Goal: Download file/media

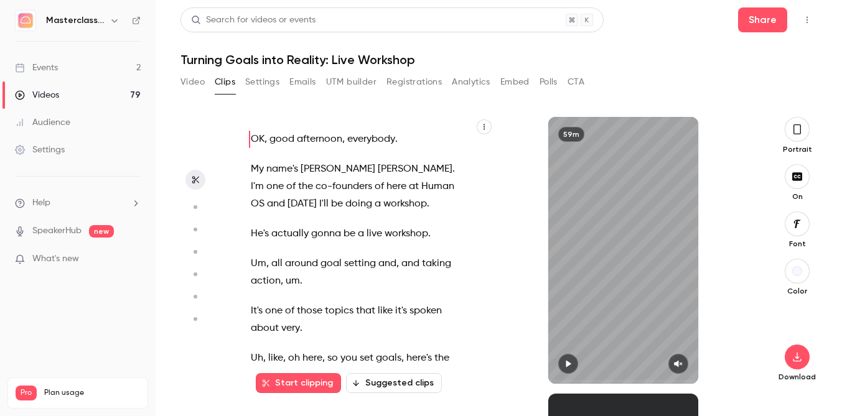
click at [64, 96] on link "Videos 79" at bounding box center [78, 95] width 156 height 27
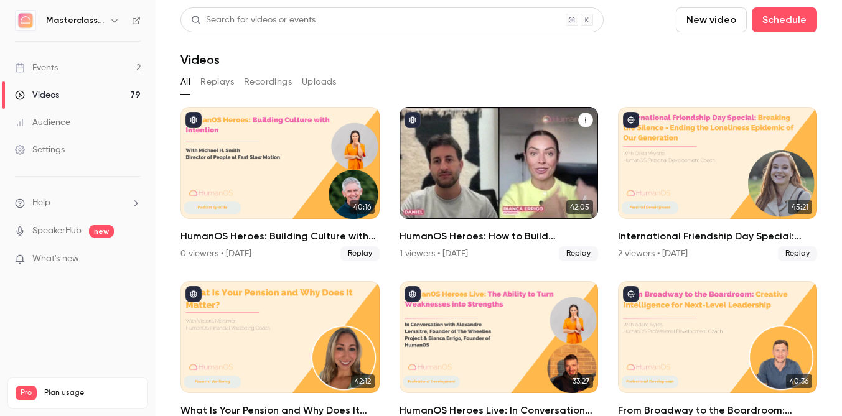
click at [411, 193] on div "HumanOS Heroes: How to Build Experiences People Remember" at bounding box center [499, 163] width 199 height 112
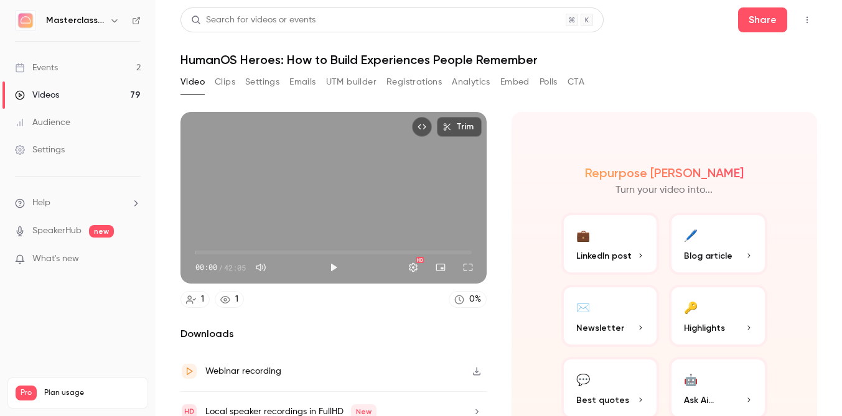
click at [222, 82] on button "Clips" at bounding box center [225, 82] width 21 height 20
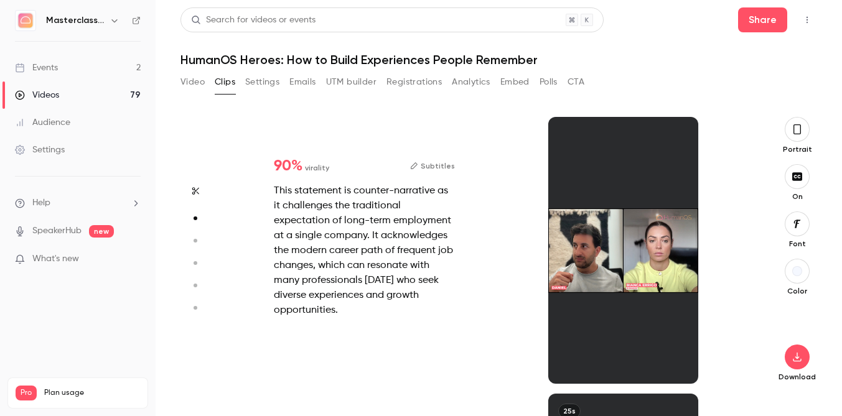
scroll to position [277, 0]
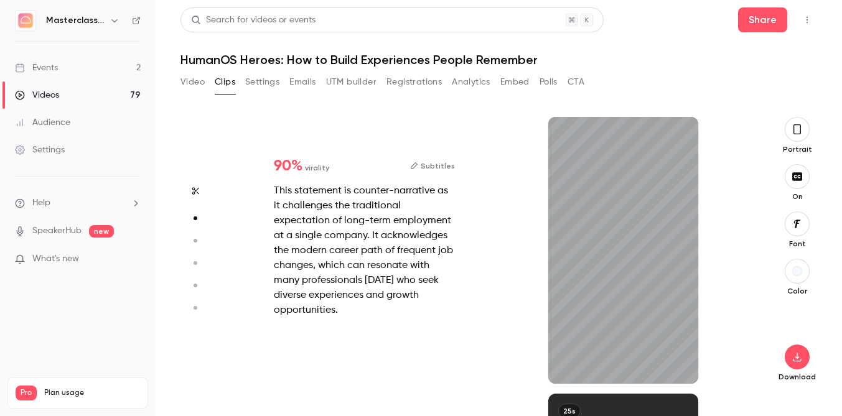
type input "*"
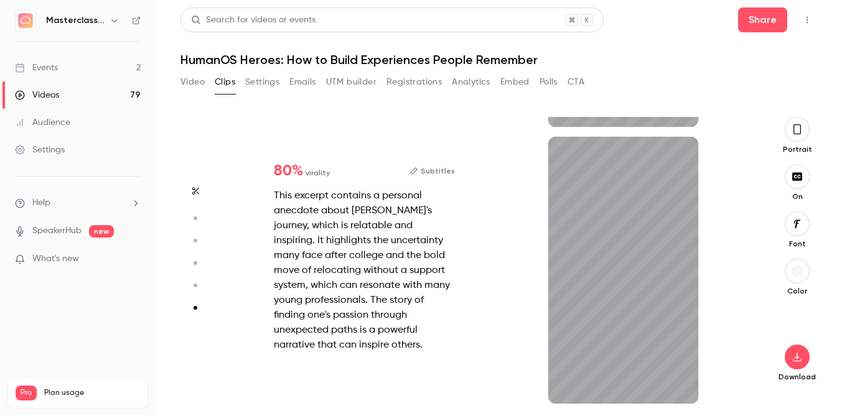
scroll to position [1365, 0]
type input "*"
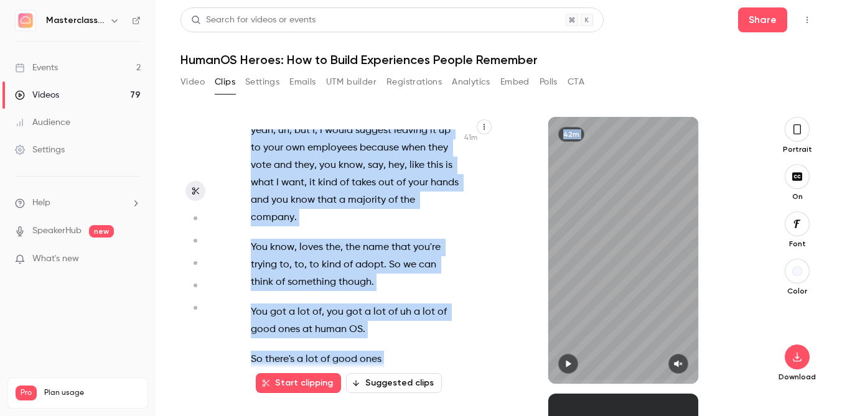
scroll to position [20455, 0]
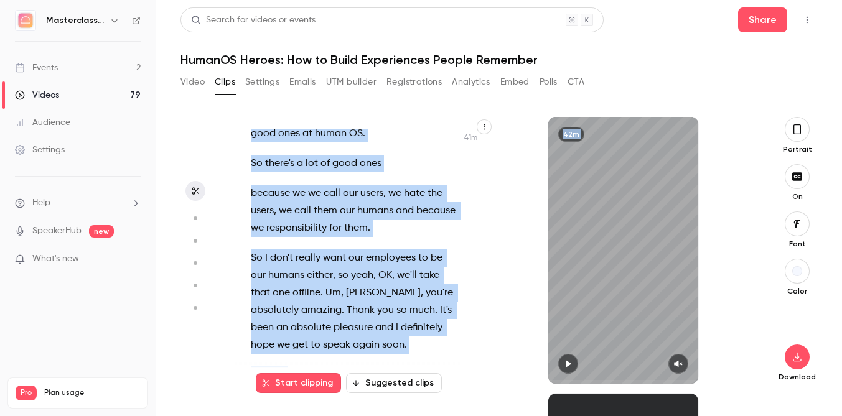
drag, startPoint x: 248, startPoint y: 135, endPoint x: 331, endPoint y: 422, distance: 298.6
click at [331, 416] on html "Masterclass Channel Events 2 Videos 79 Audience Settings Help SpeakerHub new Wh…" at bounding box center [421, 208] width 842 height 416
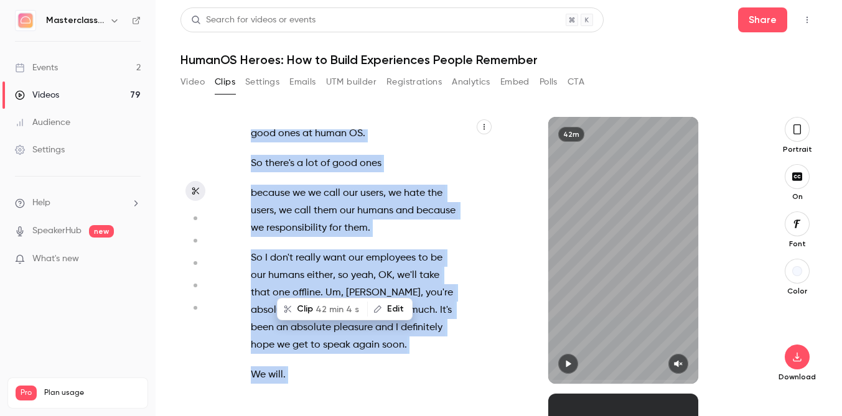
copy div "this is only that allow us to crop out . And then we will be in . OK , we are l…"
click at [513, 213] on div "42m" at bounding box center [623, 250] width 259 height 267
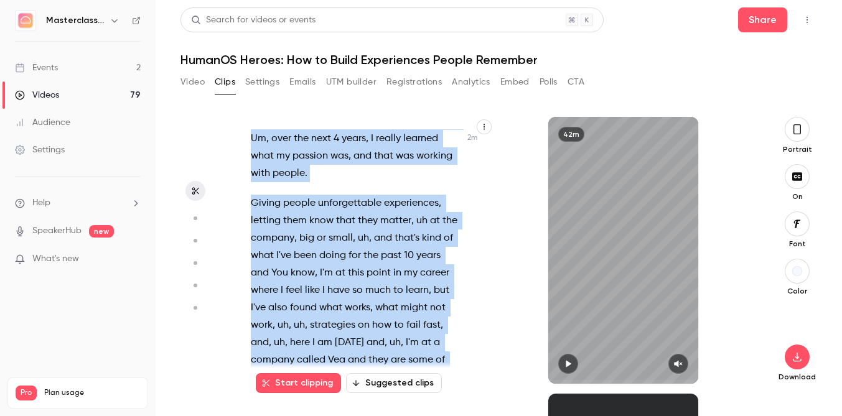
scroll to position [1538, 0]
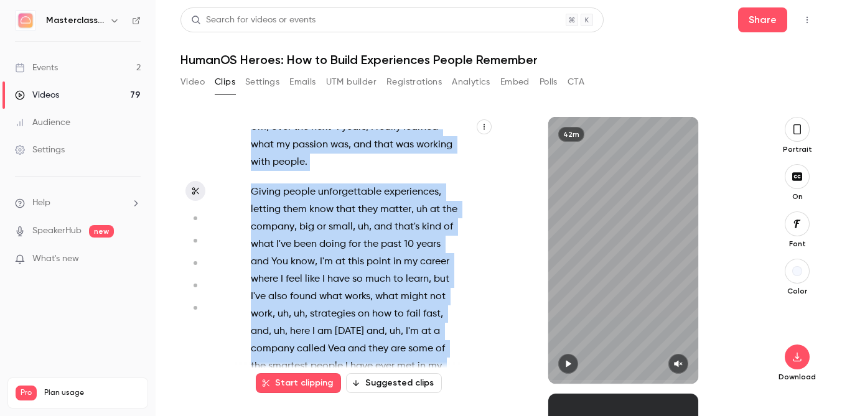
drag, startPoint x: 246, startPoint y: 248, endPoint x: 325, endPoint y: 347, distance: 126.3
click at [325, 347] on div "this is only that allow us to crop out . And then we will be in . OK , we are l…" at bounding box center [361, 256] width 253 height 255
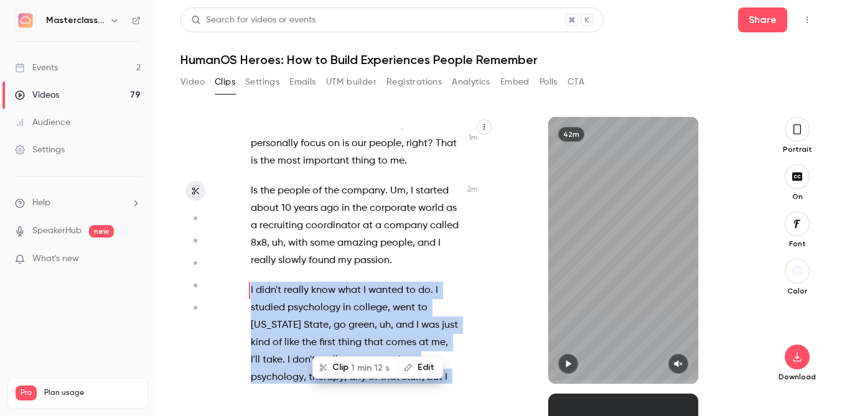
scroll to position [1087, 0]
click at [362, 365] on span "1 min 12 s" at bounding box center [370, 368] width 39 height 13
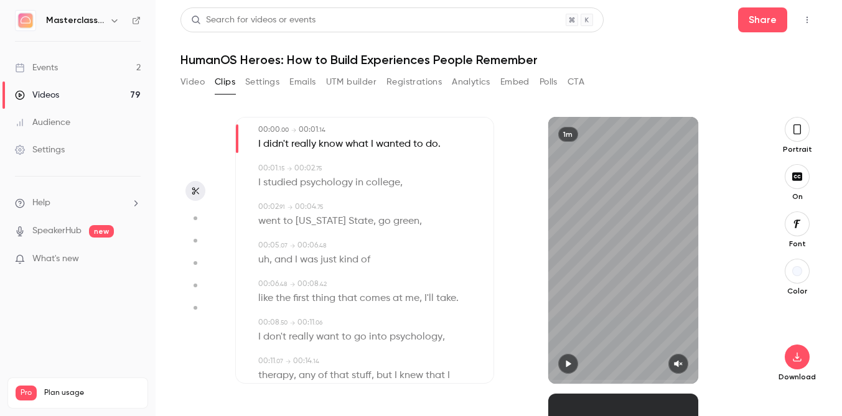
scroll to position [39, 0]
click at [267, 255] on span "uh" at bounding box center [263, 258] width 11 height 17
type input "***"
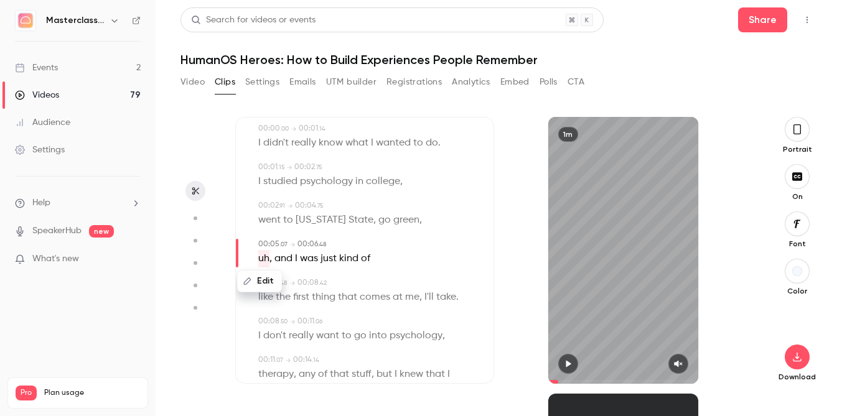
click at [255, 288] on button "Edit" at bounding box center [259, 281] width 43 height 20
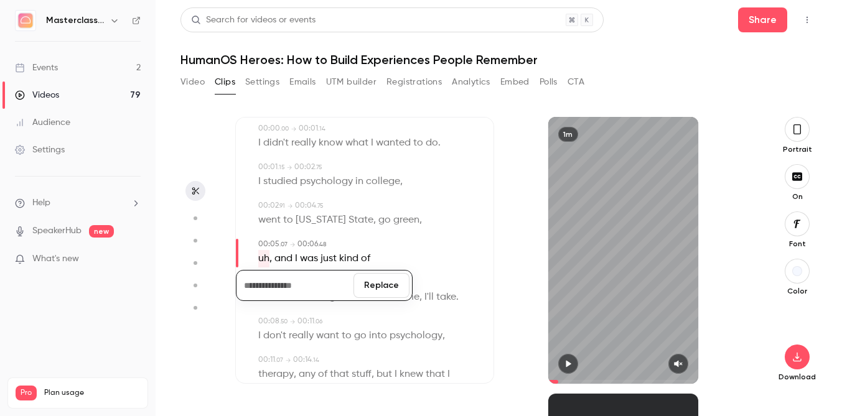
click at [380, 291] on button "Replace" at bounding box center [381, 285] width 56 height 25
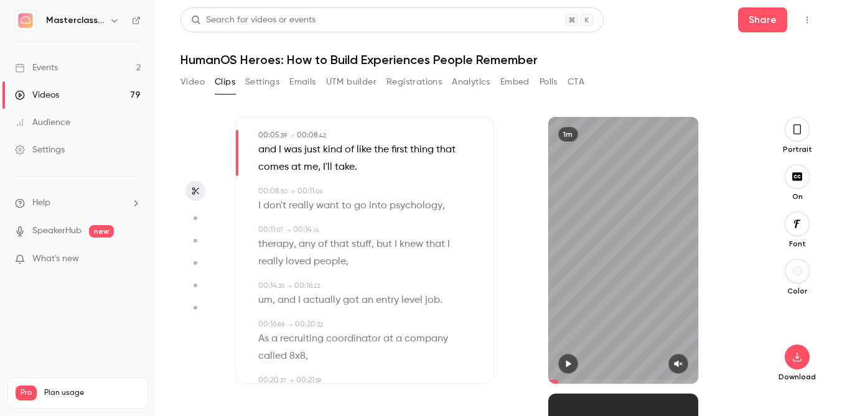
scroll to position [149, 0]
click at [263, 301] on span "um" at bounding box center [265, 299] width 14 height 17
type input "****"
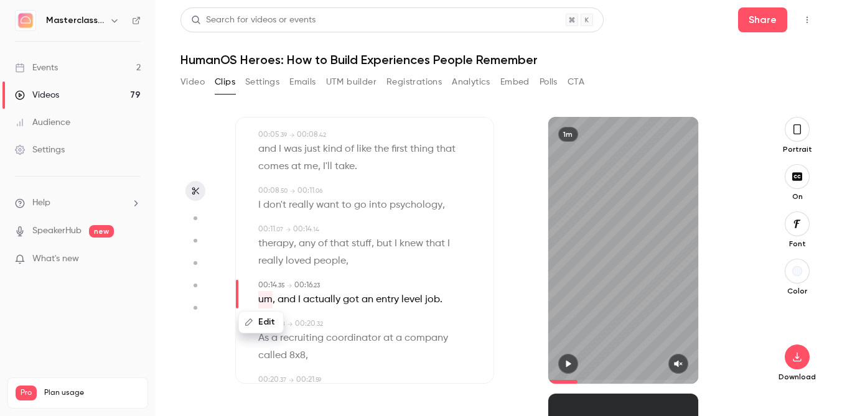
click at [258, 315] on button "Edit" at bounding box center [261, 322] width 43 height 20
click at [383, 316] on button "Replace" at bounding box center [381, 326] width 56 height 25
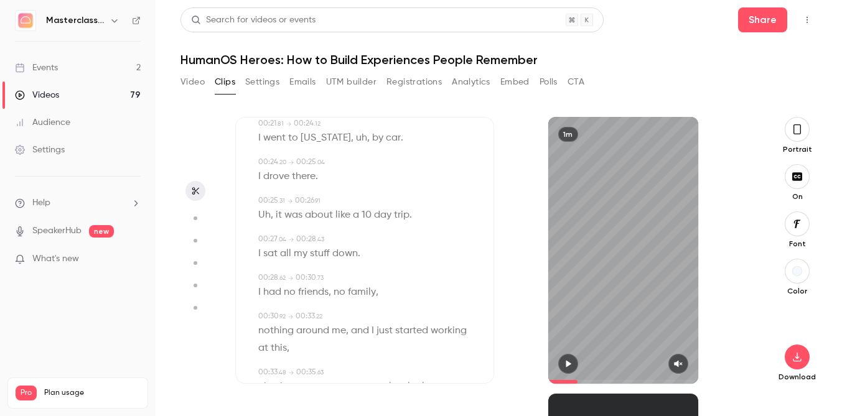
scroll to position [445, 0]
click at [263, 218] on span "Uh" at bounding box center [264, 213] width 12 height 17
type input "****"
click at [267, 241] on button "Edit" at bounding box center [260, 237] width 43 height 20
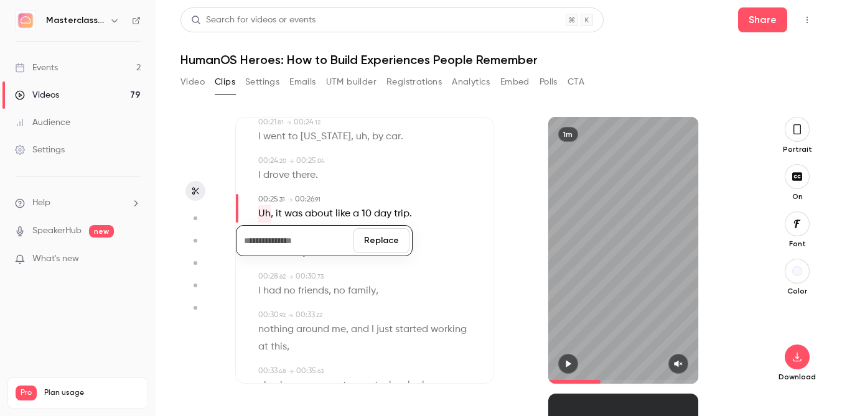
click at [375, 244] on button "Replace" at bounding box center [381, 240] width 56 height 25
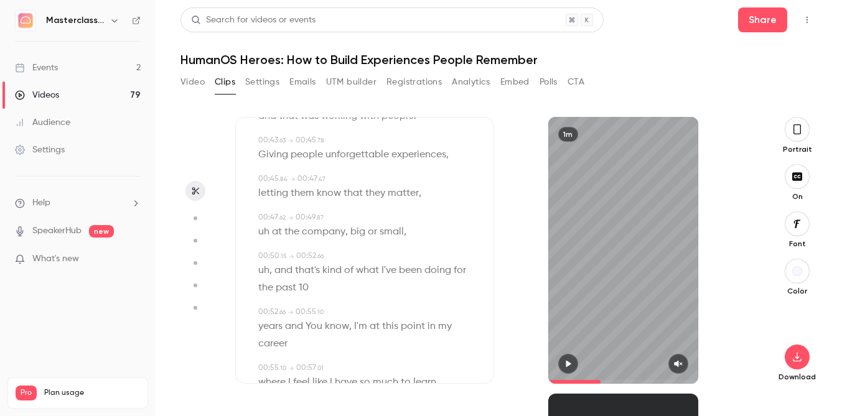
scroll to position [829, 0]
click at [271, 268] on span "," at bounding box center [270, 271] width 2 height 17
type input "****"
click at [261, 268] on span "uh" at bounding box center [263, 271] width 11 height 17
click at [263, 288] on button "Edit" at bounding box center [259, 294] width 43 height 20
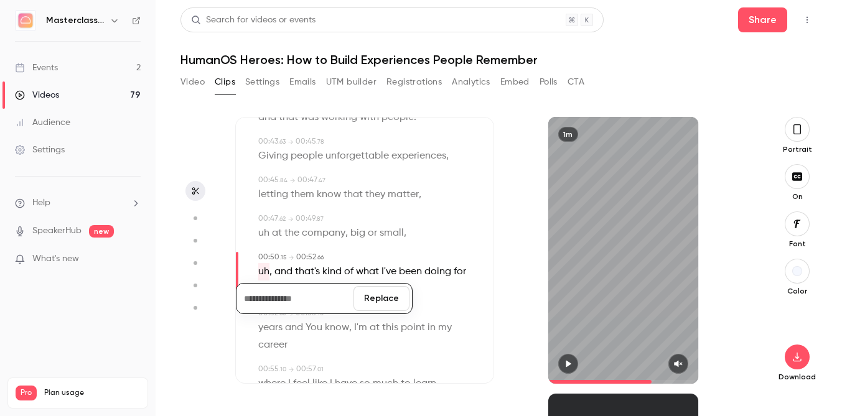
click at [384, 295] on button "Replace" at bounding box center [381, 298] width 56 height 25
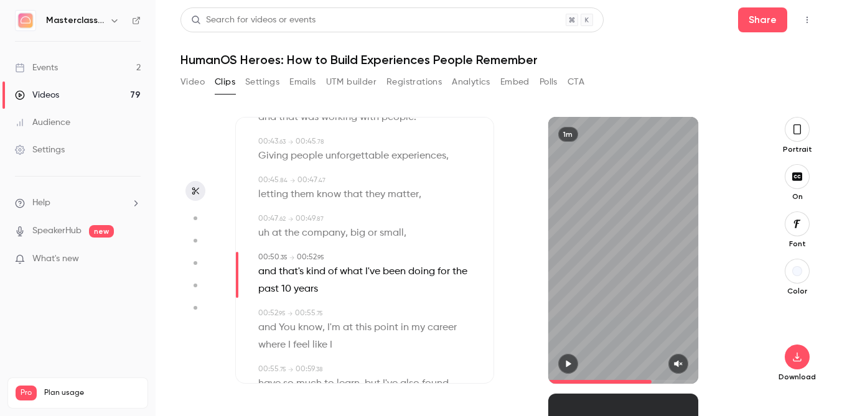
click at [260, 229] on span "uh" at bounding box center [263, 233] width 11 height 17
type input "****"
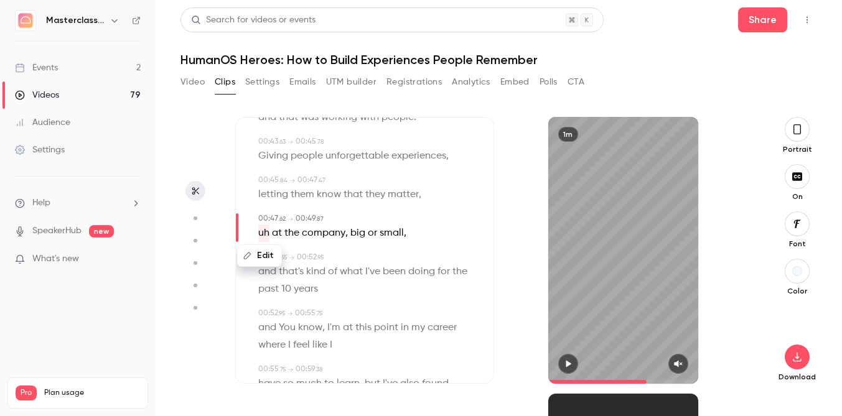
click at [268, 259] on button "Edit" at bounding box center [259, 256] width 43 height 20
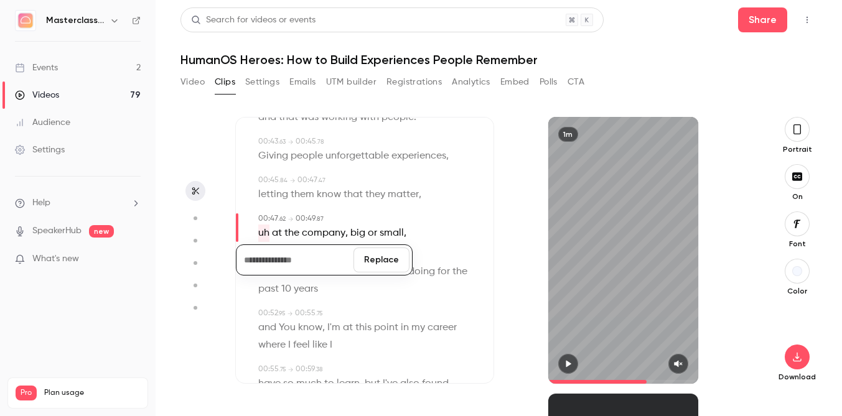
click at [375, 269] on button "Replace" at bounding box center [381, 260] width 56 height 25
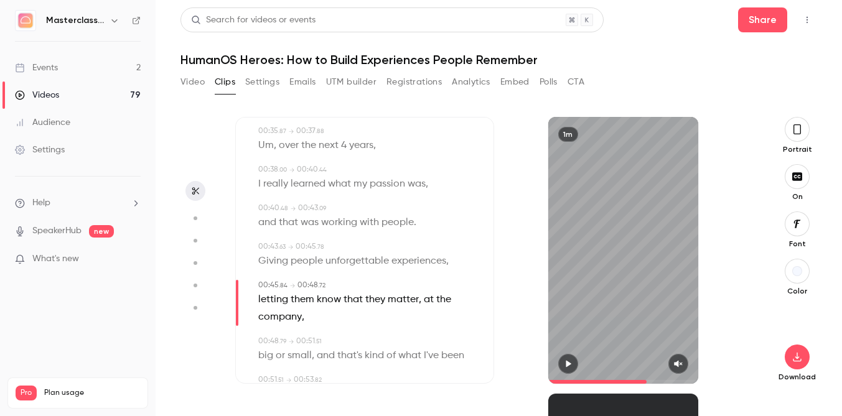
scroll to position [711, 0]
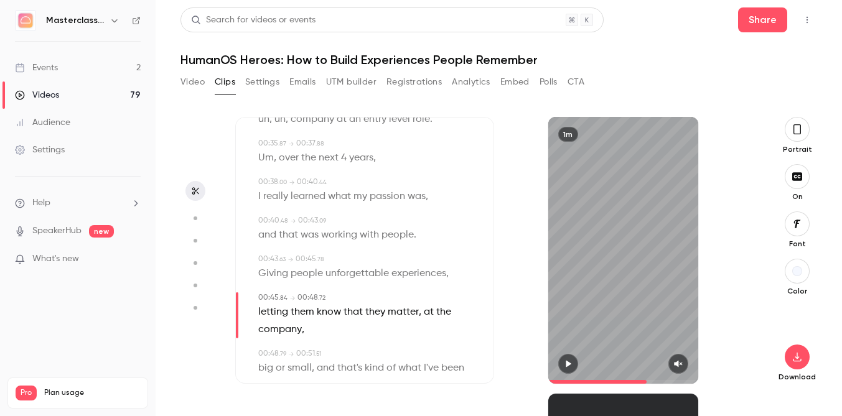
click at [269, 159] on span "Um" at bounding box center [266, 157] width 16 height 17
type input "****"
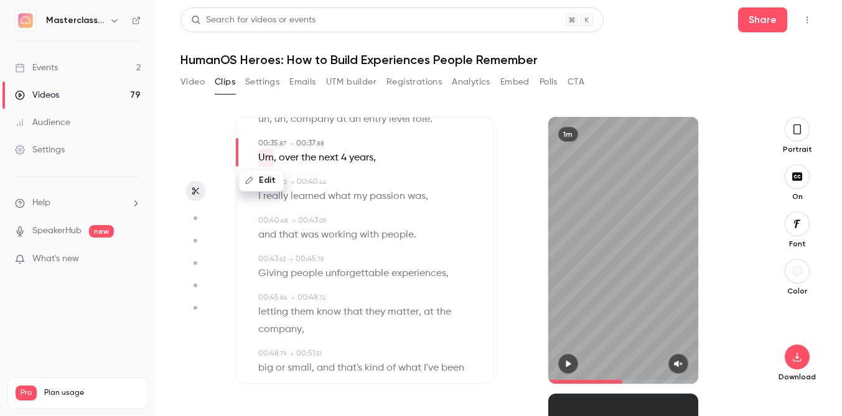
click at [270, 171] on button "Edit" at bounding box center [261, 181] width 43 height 20
click at [371, 185] on button "Replace" at bounding box center [381, 184] width 56 height 25
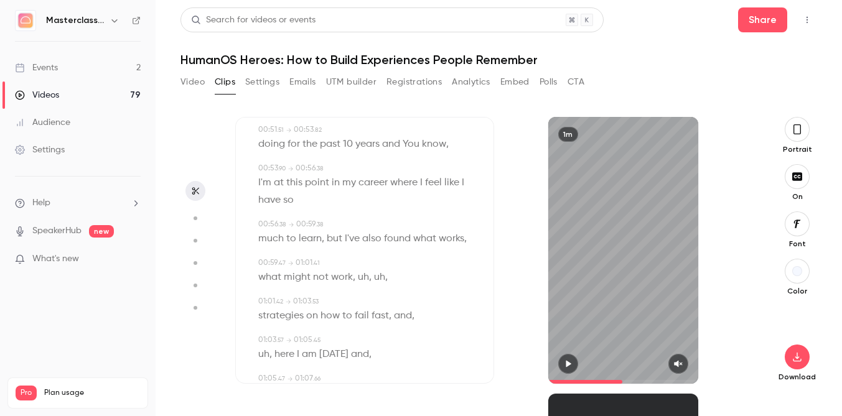
scroll to position [992, 0]
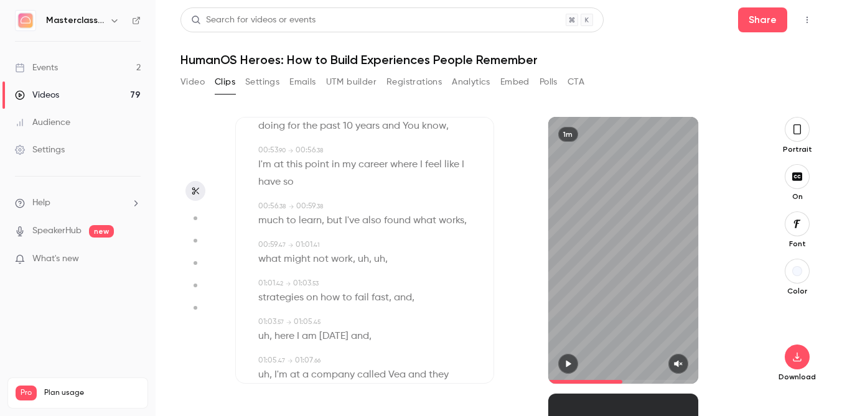
click at [368, 260] on span "uh" at bounding box center [363, 259] width 11 height 17
type input "****"
click at [363, 286] on button "Edit" at bounding box center [358, 282] width 43 height 20
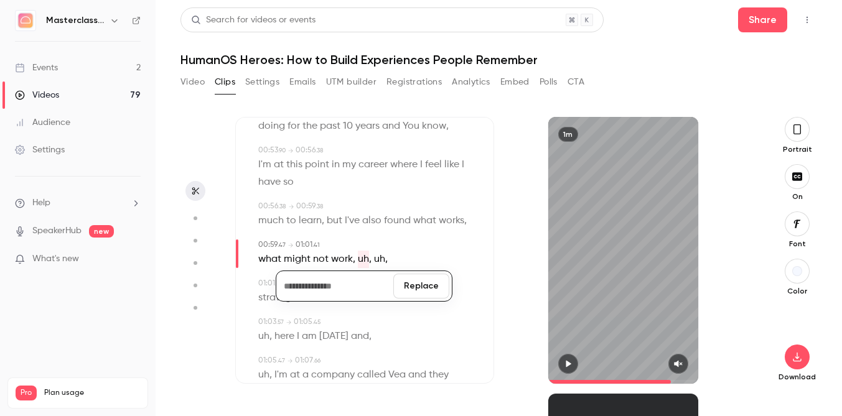
click at [425, 292] on button "Replace" at bounding box center [421, 286] width 56 height 25
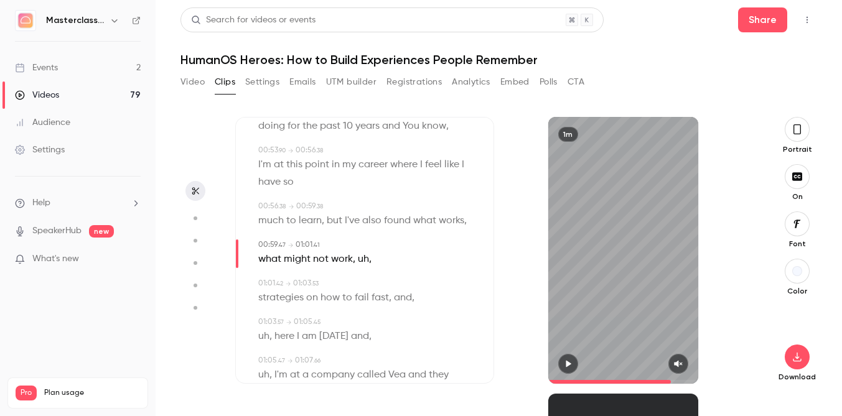
type input "****"
click at [363, 260] on span "uh" at bounding box center [363, 259] width 11 height 17
click at [355, 284] on button "Edit" at bounding box center [358, 282] width 43 height 20
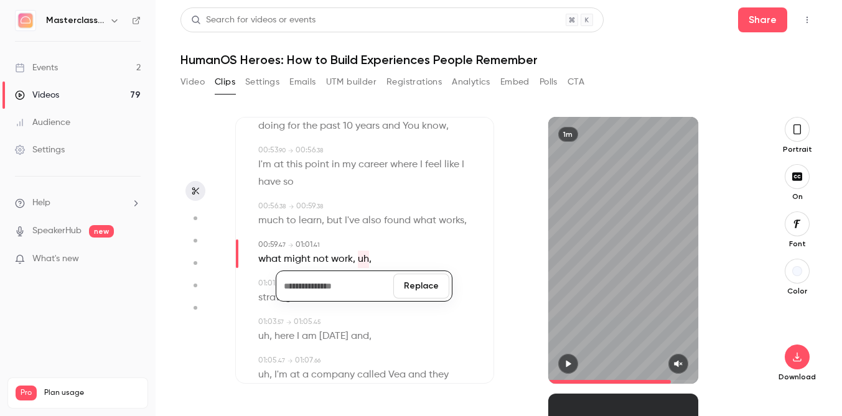
click at [428, 287] on button "Replace" at bounding box center [421, 286] width 56 height 25
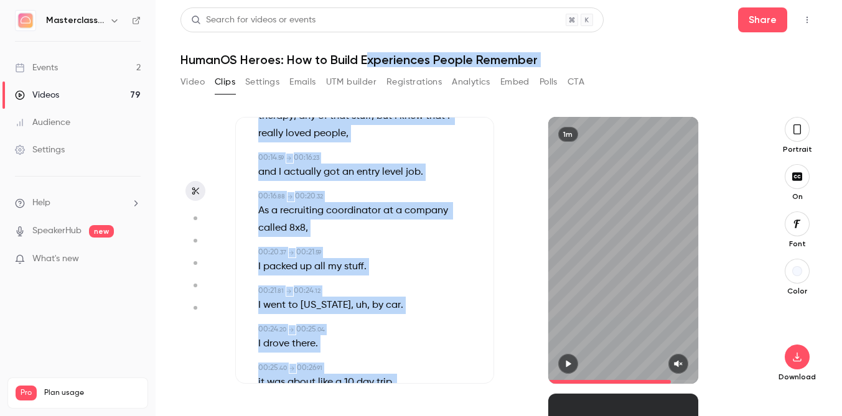
scroll to position [0, 0]
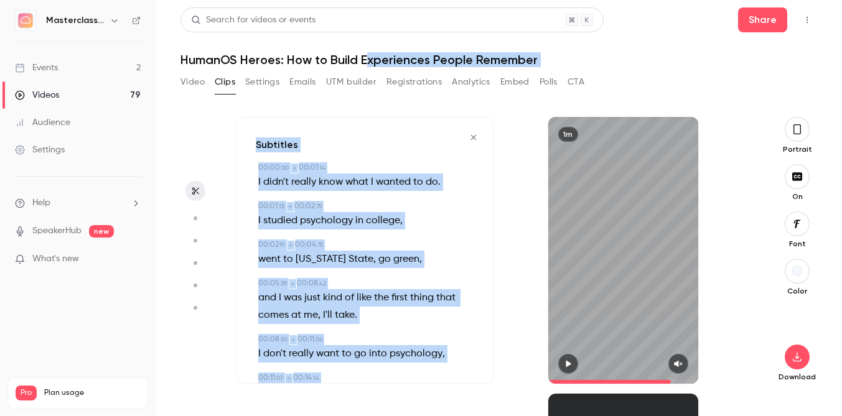
drag, startPoint x: 470, startPoint y: 268, endPoint x: 367, endPoint y: 67, distance: 226.3
click at [367, 67] on div "Search for videos or events Share HumanOS Heroes: How to Build Experiences Peop…" at bounding box center [498, 207] width 637 height 401
copy div "xperiences People Remember Video Clips Settings Emails UTM builder Registration…"
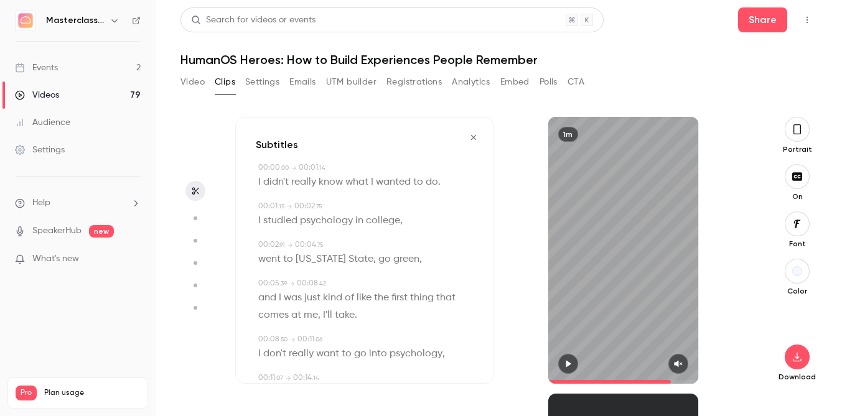
click at [511, 302] on div "1m" at bounding box center [623, 250] width 259 height 267
click at [781, 142] on div "Portrait" at bounding box center [797, 135] width 40 height 37
click at [797, 136] on icon "button" at bounding box center [797, 130] width 10 height 14
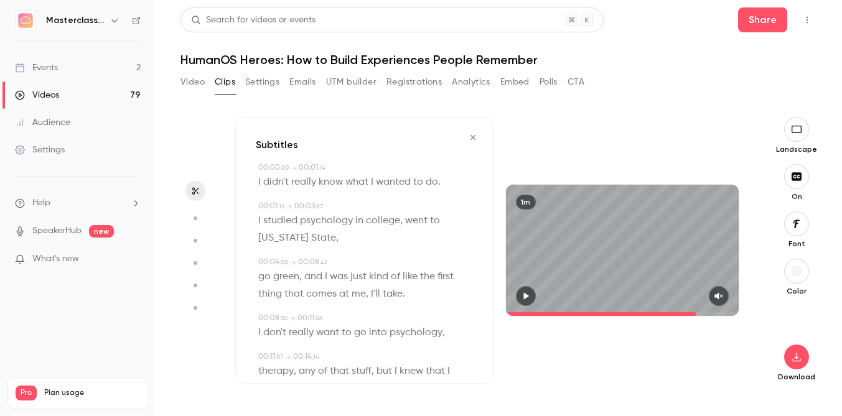
click at [792, 172] on icon "button" at bounding box center [797, 177] width 14 height 10
click at [808, 365] on div "Download" at bounding box center [796, 344] width 41 height 76
click at [801, 360] on icon "button" at bounding box center [796, 357] width 15 height 10
click at [772, 340] on li "Full HD High quality requires longer processing" at bounding box center [703, 339] width 162 height 45
click at [475, 138] on icon "button" at bounding box center [473, 137] width 10 height 9
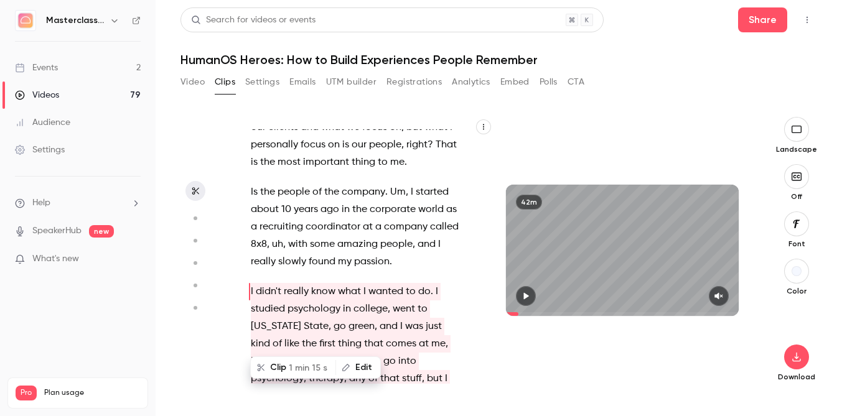
scroll to position [15576, 0]
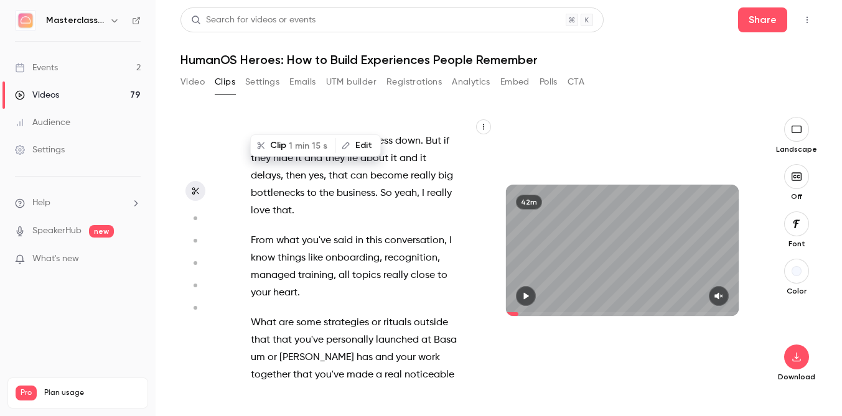
click at [238, 248] on div "this is only that allow us to crop out . And then we will be in . OK , we are l…" at bounding box center [361, 256] width 252 height 255
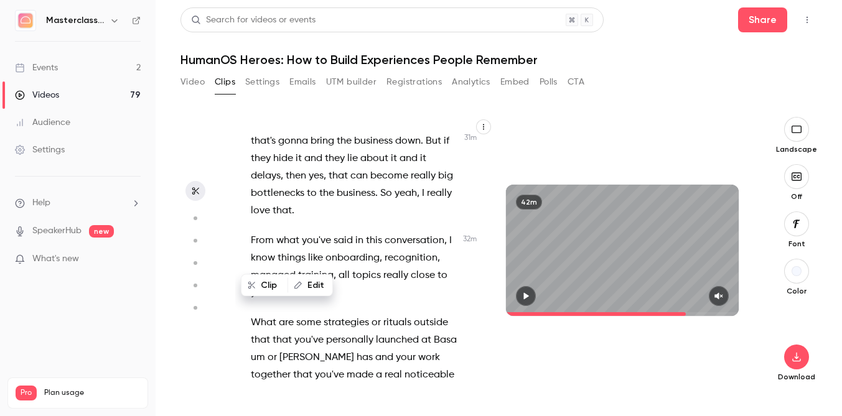
scroll to position [15568, 0]
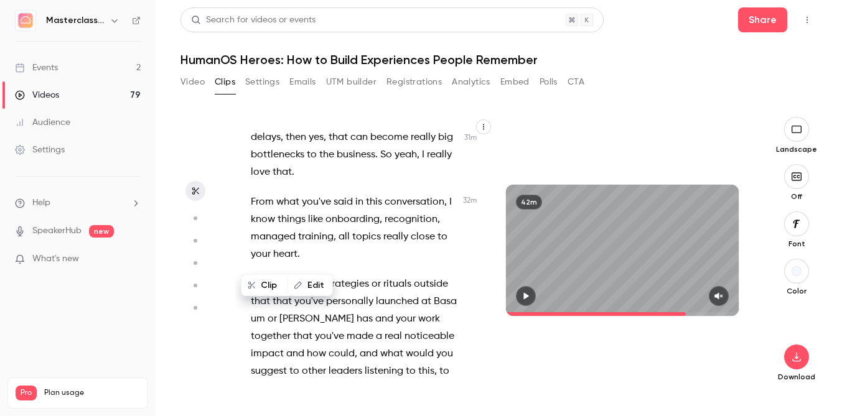
click at [245, 199] on div "this is only that allow us to crop out . And then we will be in . OK , we are l…" at bounding box center [361, 256] width 252 height 255
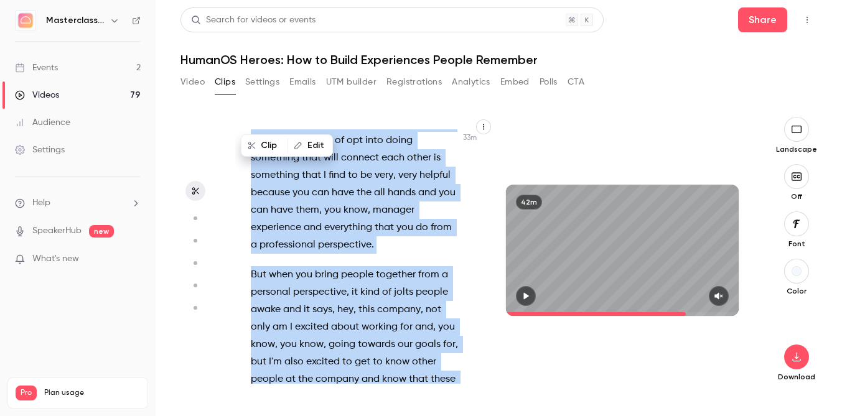
scroll to position [16425, 0]
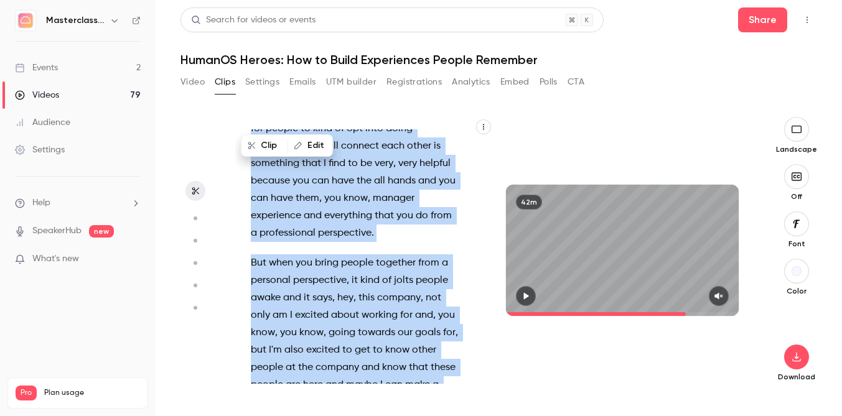
drag, startPoint x: 244, startPoint y: 249, endPoint x: 424, endPoint y: 312, distance: 191.3
click at [424, 312] on div "this is only that allow us to crop out . And then we will be in . OK , we are l…" at bounding box center [361, 256] width 252 height 255
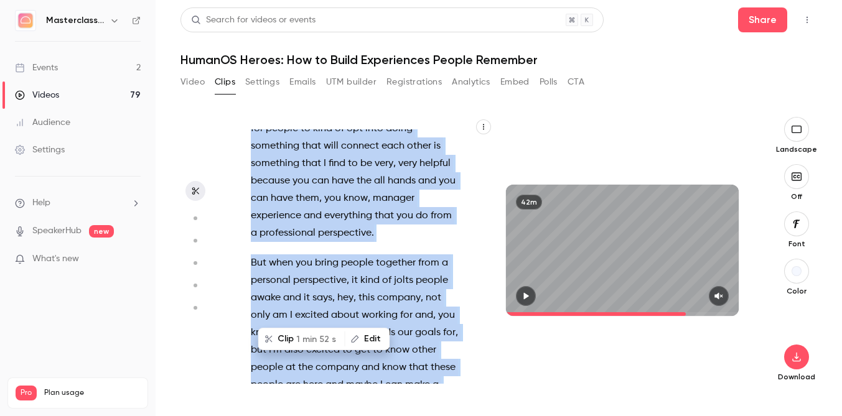
click at [303, 338] on span "1 min 52 s" at bounding box center [316, 339] width 40 height 13
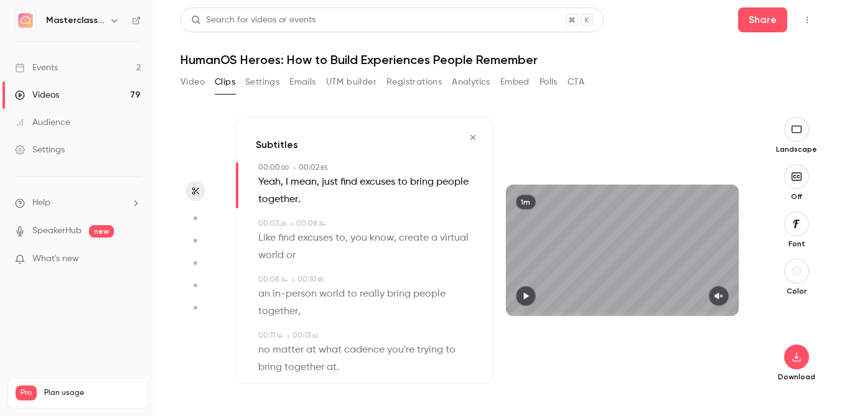
click at [526, 297] on icon "button" at bounding box center [525, 296] width 5 height 7
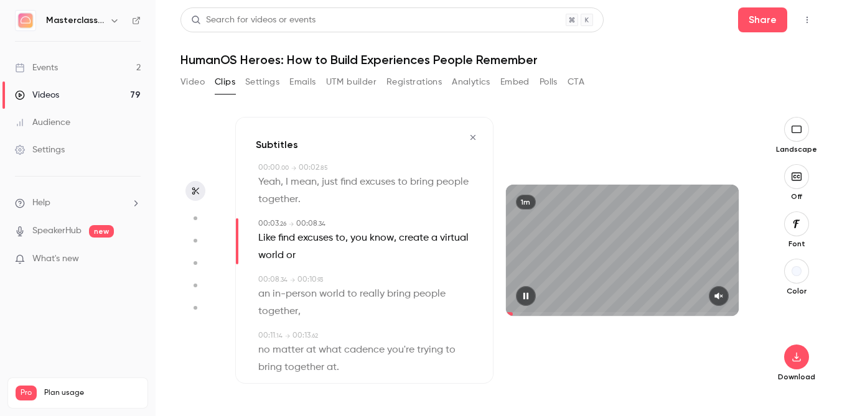
click at [525, 296] on icon "button" at bounding box center [525, 296] width 5 height 7
click at [795, 360] on icon "button" at bounding box center [796, 357] width 15 height 10
click at [760, 335] on span "Full HD" at bounding box center [703, 333] width 143 height 13
click at [473, 138] on icon "button" at bounding box center [473, 137] width 10 height 9
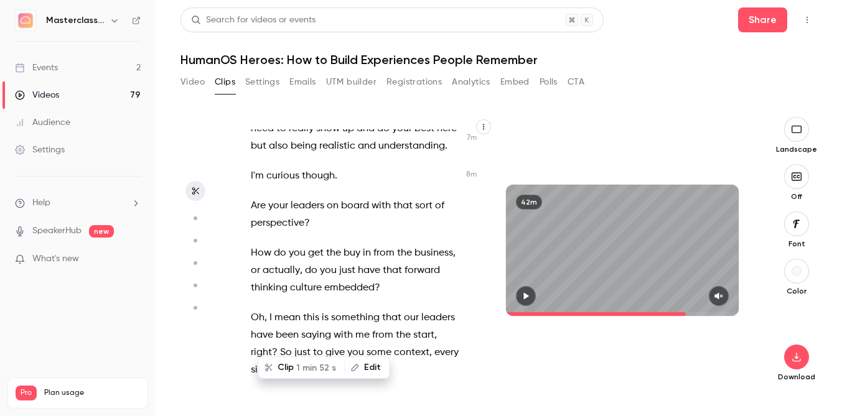
scroll to position [4120, 0]
click at [248, 246] on div "this is only that allow us to crop out . And then we will be in . OK , we are l…" at bounding box center [361, 256] width 252 height 255
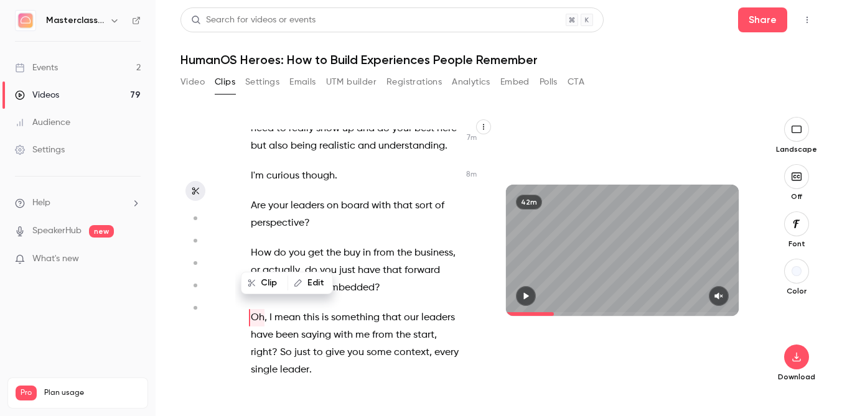
scroll to position [4112, 0]
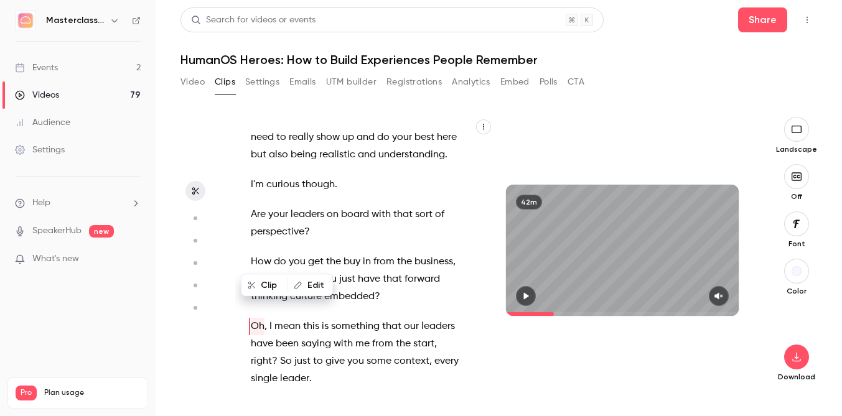
click at [250, 246] on div "this is only that allow us to crop out . And then we will be in . OK , we are l…" at bounding box center [361, 256] width 252 height 255
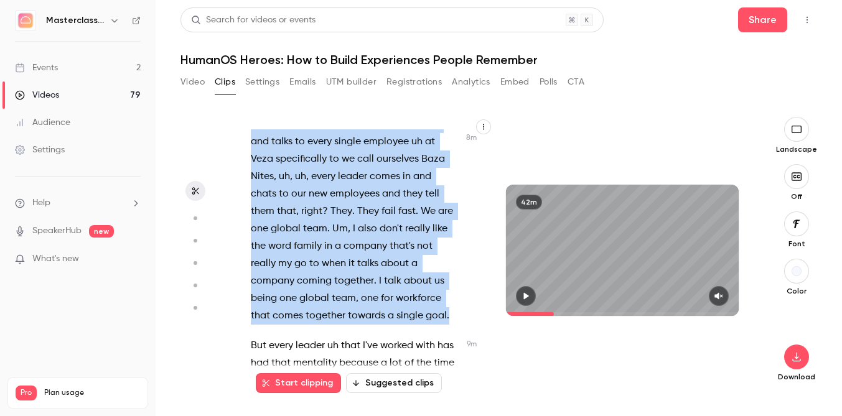
drag, startPoint x: 249, startPoint y: 256, endPoint x: 353, endPoint y: 252, distance: 104.0
click at [353, 252] on div "this is only that allow us to crop out . And then we will be in . OK , we are l…" at bounding box center [361, 256] width 252 height 255
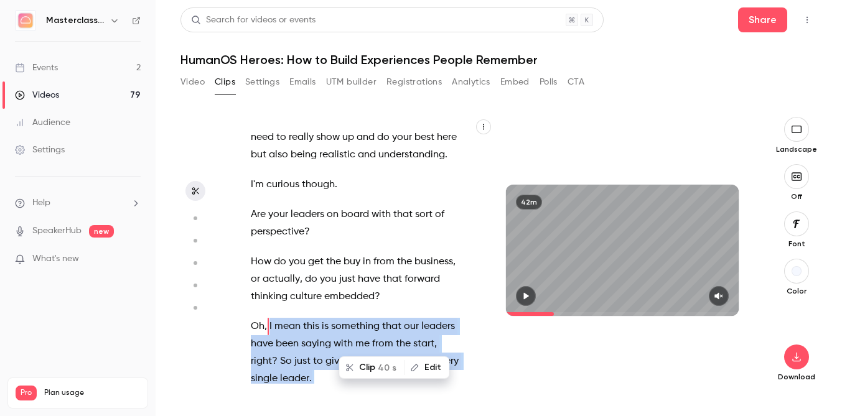
click at [233, 271] on section "this is only that allow us to crop out . And then we will be in . OK , we are l…" at bounding box center [498, 266] width 637 height 299
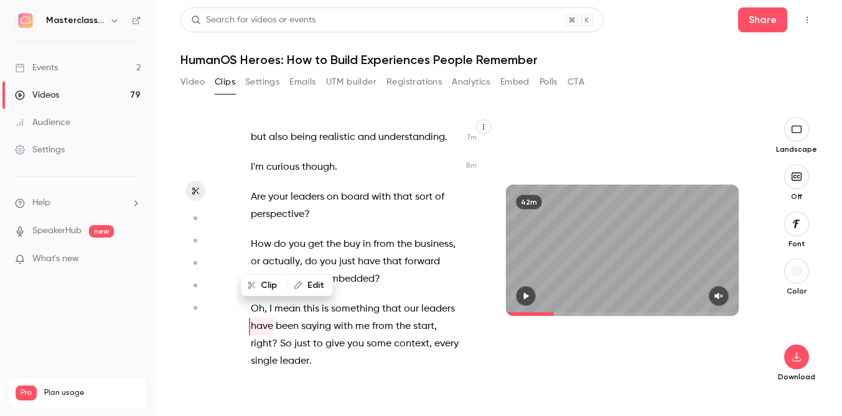
click at [246, 241] on div "this is only that allow us to crop out . And then we will be in . OK , we are l…" at bounding box center [361, 256] width 252 height 255
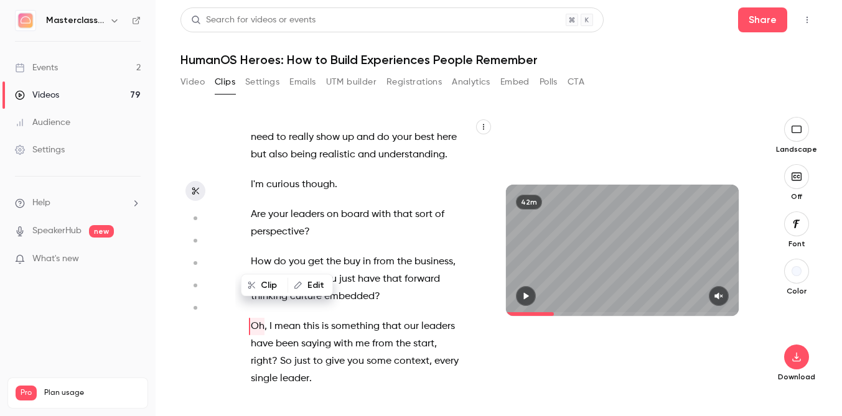
click at [321, 327] on div "this is only that allow us to crop out . And then we will be in . OK , we are l…" at bounding box center [361, 256] width 252 height 255
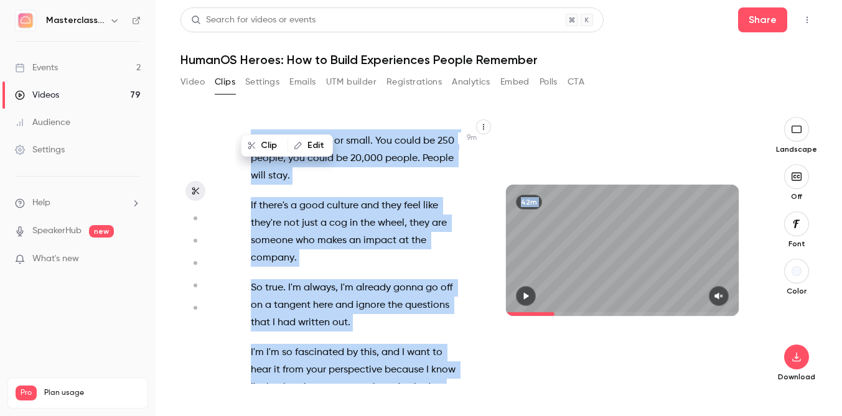
scroll to position [4719, 0]
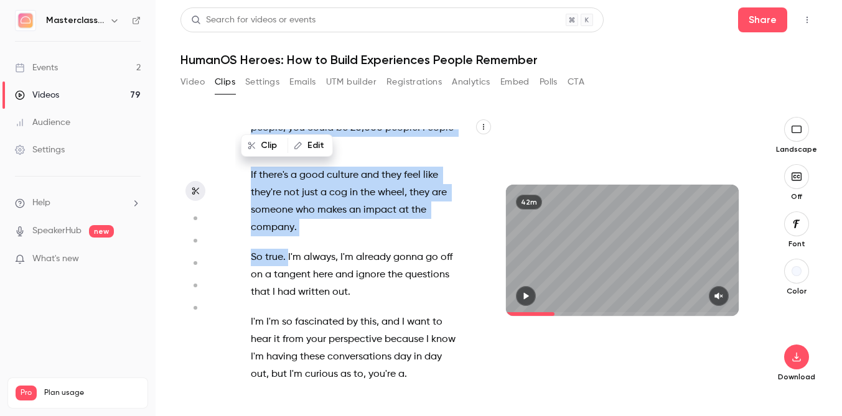
drag, startPoint x: 250, startPoint y: 174, endPoint x: 288, endPoint y: 189, distance: 40.8
click at [288, 189] on div "this is only that allow us to crop out . And then we will be in . OK , we are l…" at bounding box center [361, 256] width 252 height 255
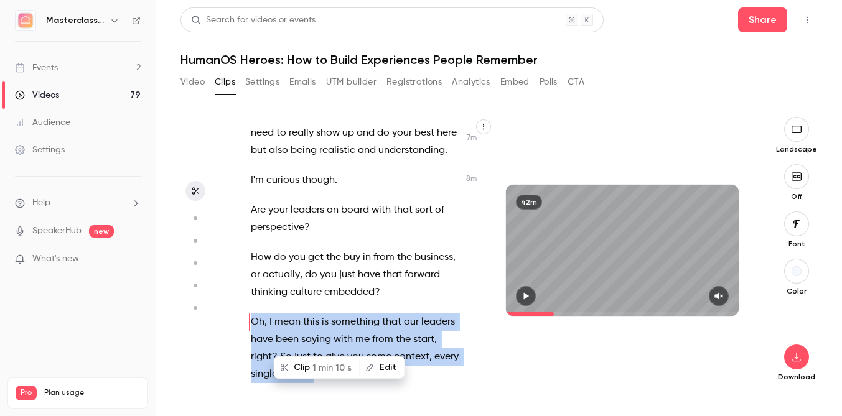
scroll to position [4112, 0]
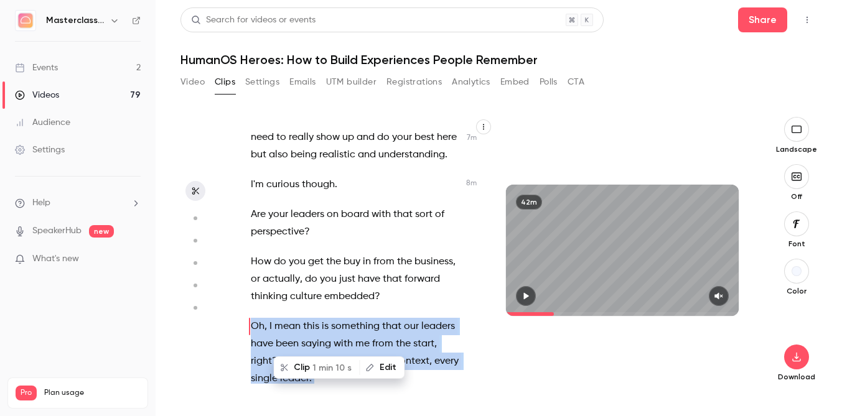
click at [334, 367] on span "1 min 10 s" at bounding box center [331, 368] width 39 height 13
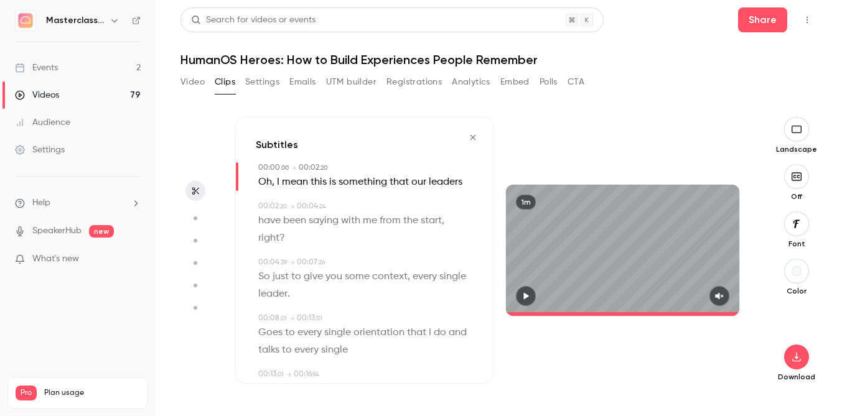
type input "*"
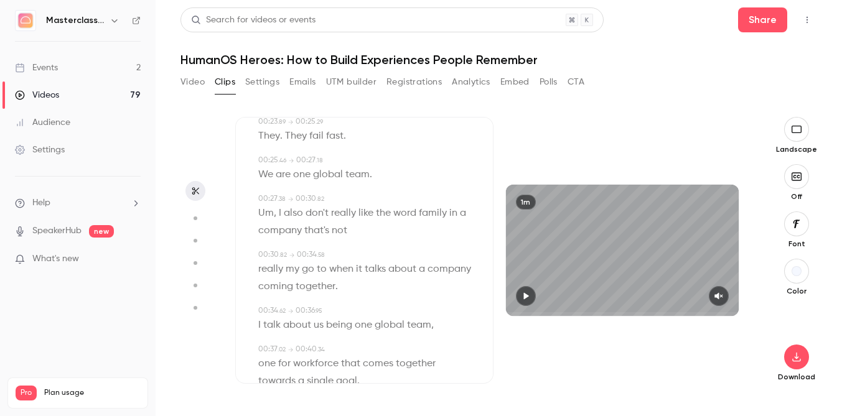
scroll to position [405, 0]
click at [797, 345] on button "button" at bounding box center [796, 357] width 25 height 25
click at [713, 332] on span "Full HD" at bounding box center [703, 333] width 143 height 13
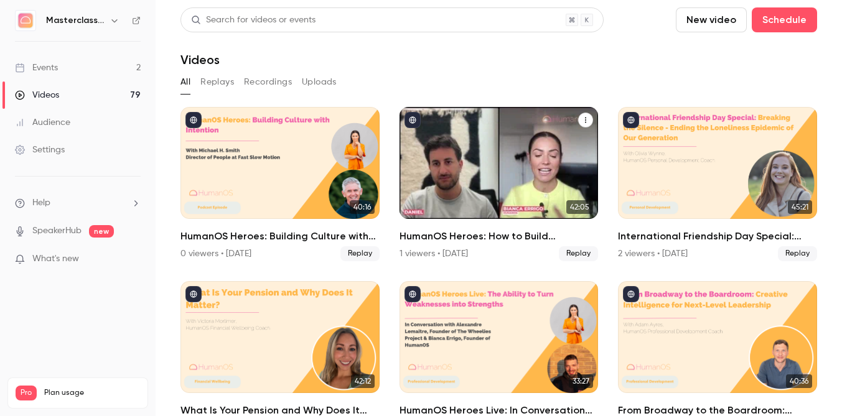
click at [516, 166] on div "HumanOS Heroes: How to Build Experiences People Remember" at bounding box center [499, 163] width 199 height 112
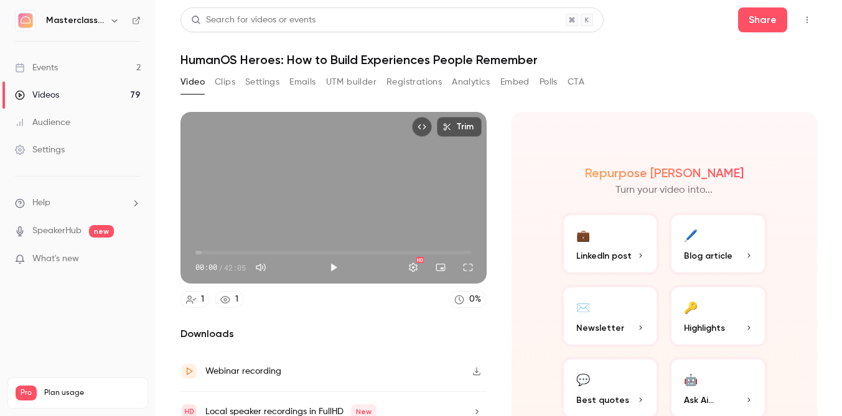
click at [236, 78] on div "Video Clips Settings Emails UTM builder Registrations Analytics Embed Polls CTA" at bounding box center [382, 82] width 404 height 20
click at [234, 80] on button "Clips" at bounding box center [225, 82] width 21 height 20
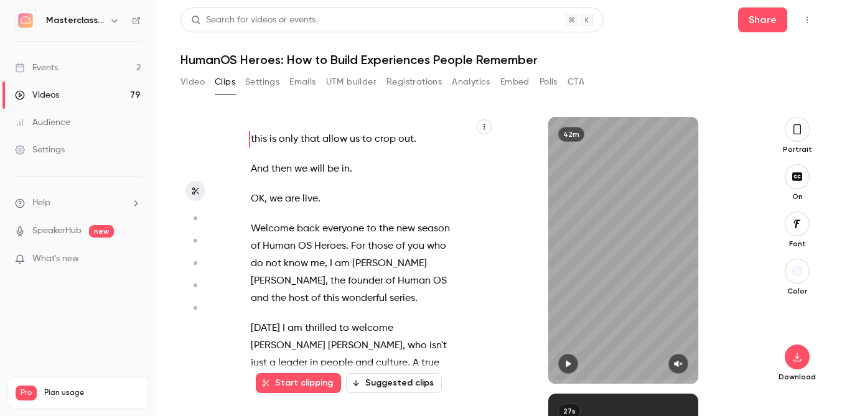
scroll to position [11344, 0]
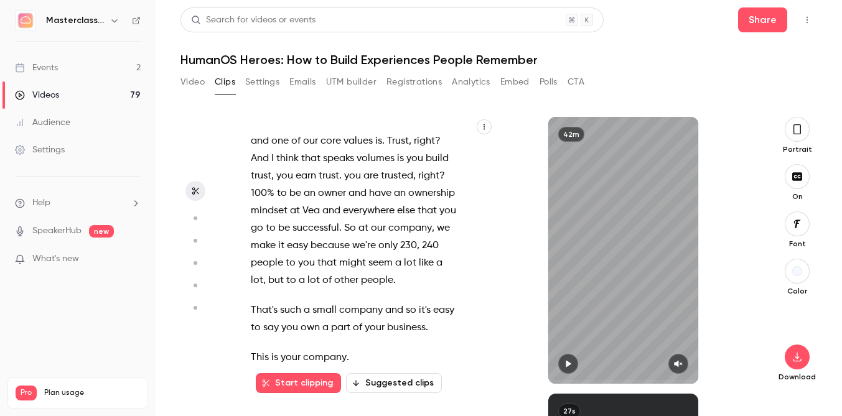
click at [246, 246] on div "this is only that allow us to crop out . And then we will be in . OK , we are l…" at bounding box center [361, 256] width 253 height 255
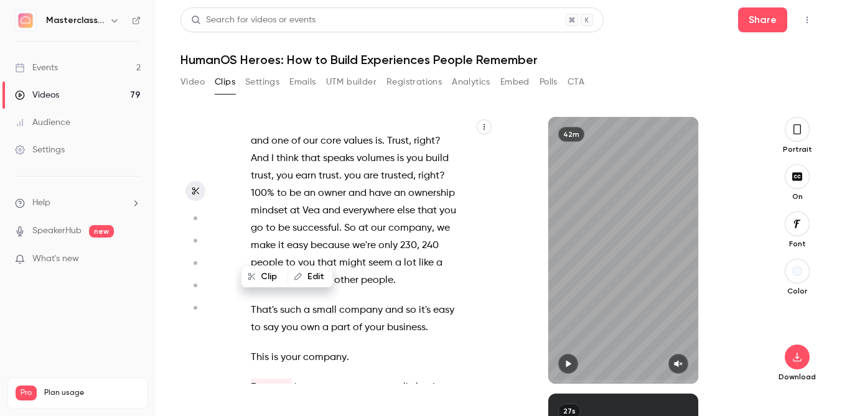
scroll to position [11336, 0]
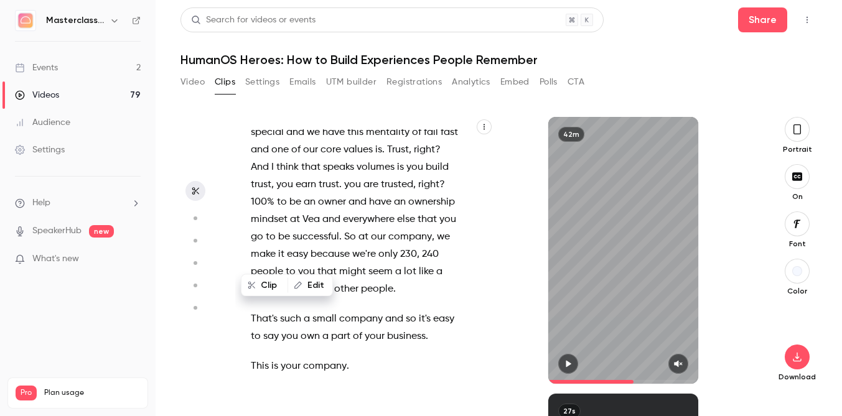
click at [246, 249] on div "this is only that allow us to crop out . And then we will be in . OK , we are l…" at bounding box center [361, 256] width 253 height 255
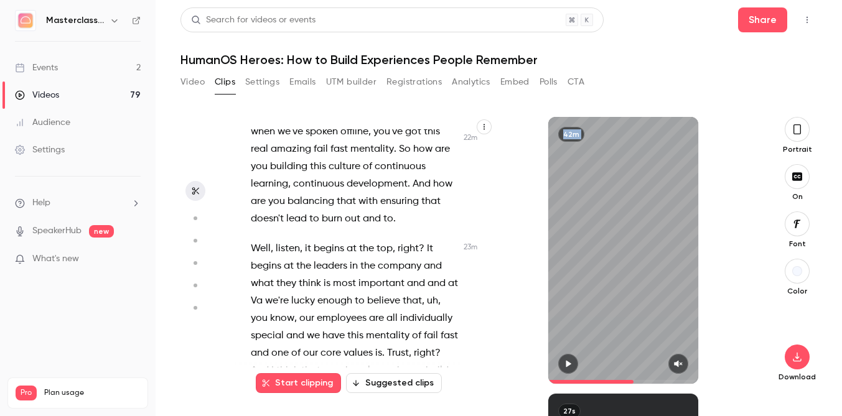
scroll to position [11168, 0]
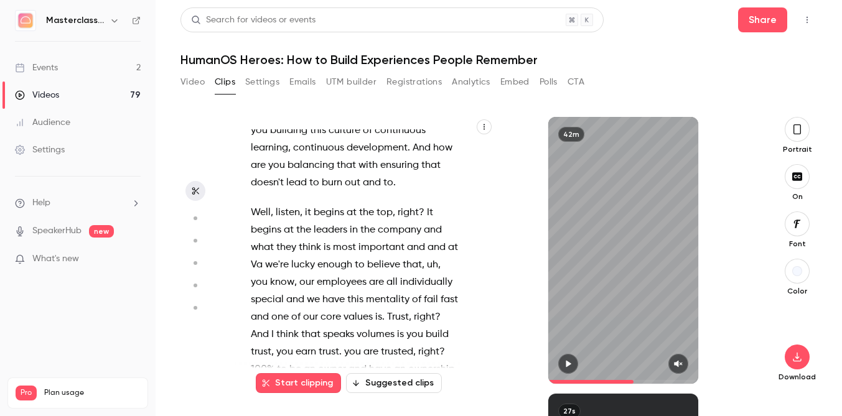
drag, startPoint x: 246, startPoint y: 249, endPoint x: 358, endPoint y: 324, distance: 134.6
click at [358, 324] on div "this is only that allow us to crop out . And then we will be in . OK , we are l…" at bounding box center [361, 256] width 253 height 255
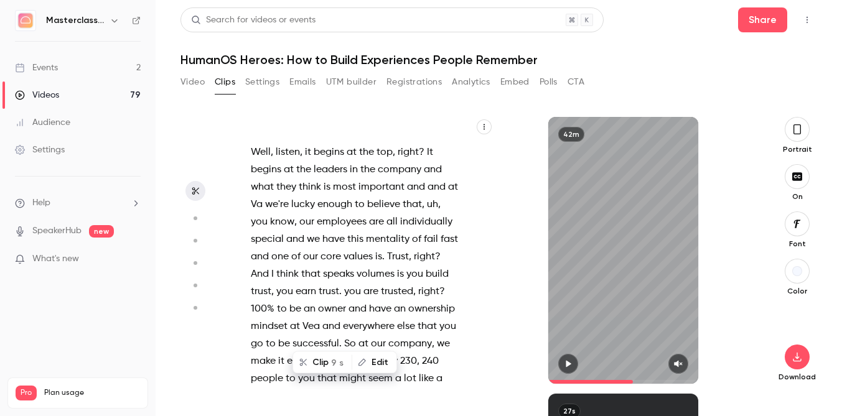
scroll to position [0, 0]
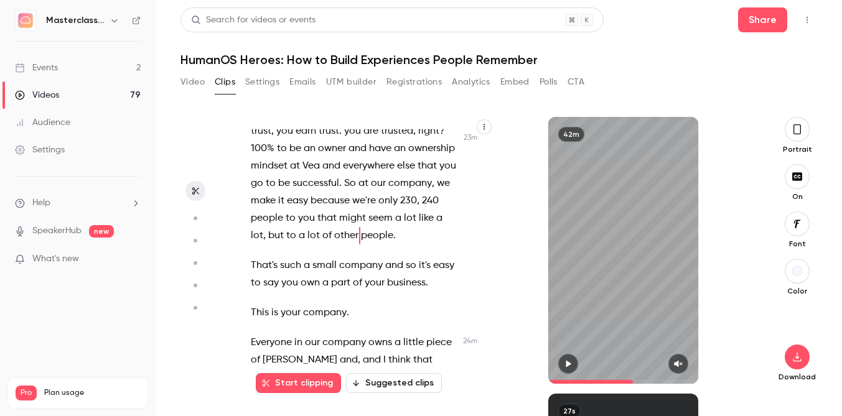
click at [326, 404] on span "successful" at bounding box center [349, 412] width 47 height 17
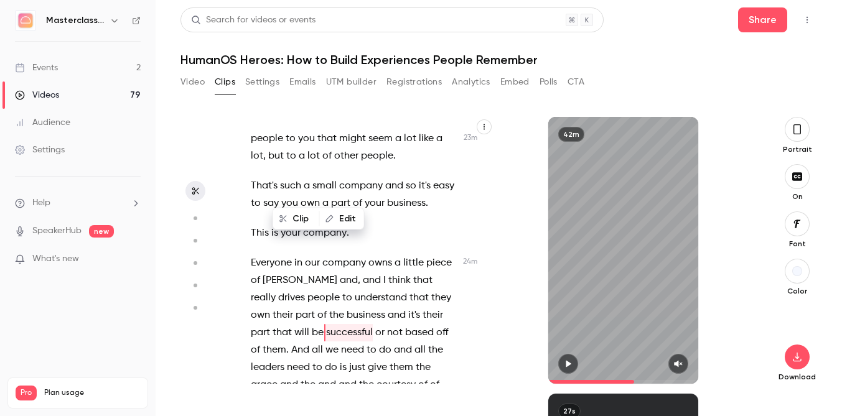
scroll to position [11473, 0]
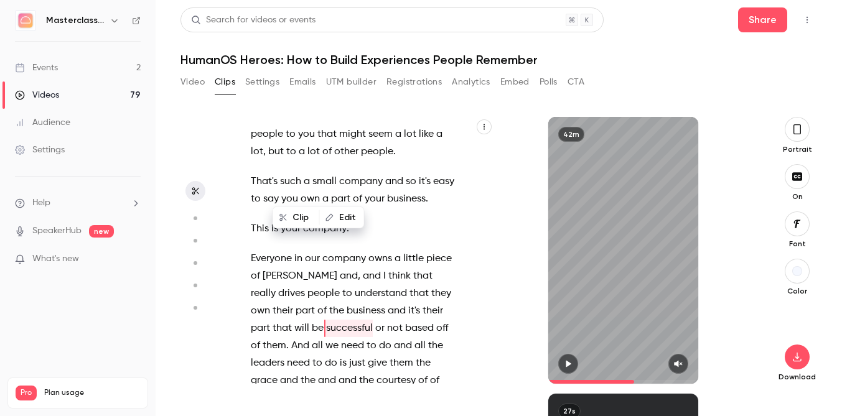
click at [245, 273] on div "this is only that allow us to crop out . And then we will be in . OK , we are l…" at bounding box center [361, 256] width 253 height 255
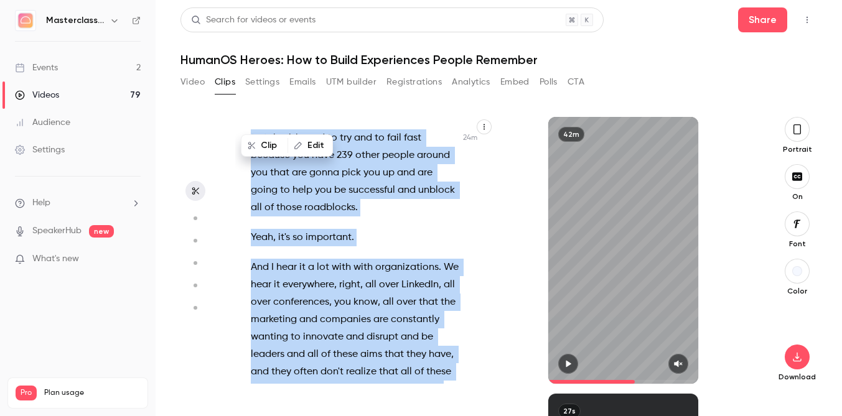
scroll to position [11977, 0]
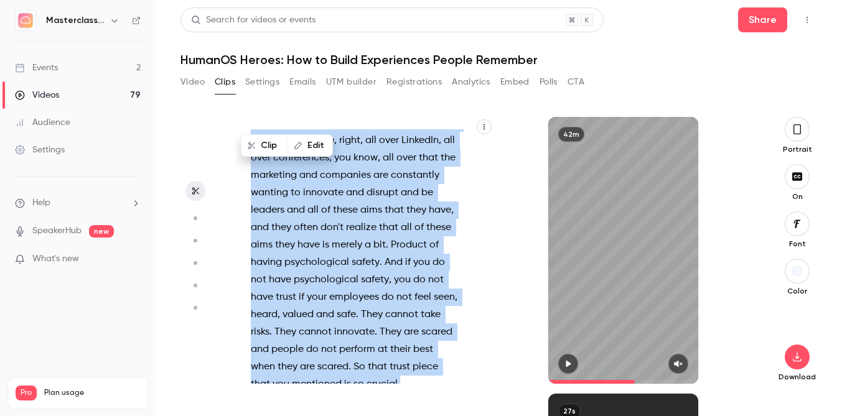
drag, startPoint x: 247, startPoint y: 245, endPoint x: 407, endPoint y: 227, distance: 161.0
click at [407, 227] on div "this is only that allow us to crop out . And then we will be in . OK , we are l…" at bounding box center [361, 256] width 253 height 255
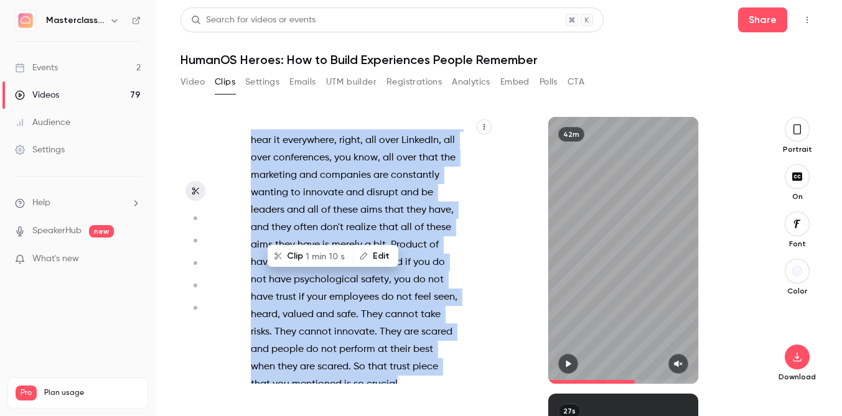
click at [329, 249] on button "Clip 1 min 10 s" at bounding box center [310, 256] width 84 height 20
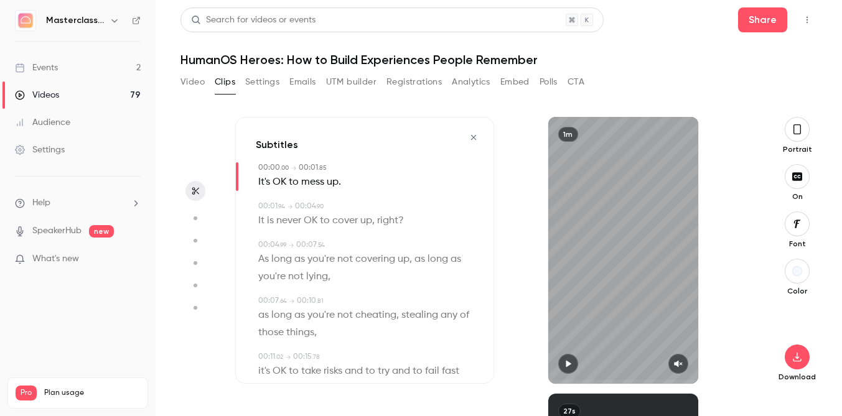
click at [798, 171] on button "button" at bounding box center [797, 176] width 25 height 25
click at [799, 138] on button "button" at bounding box center [797, 129] width 25 height 25
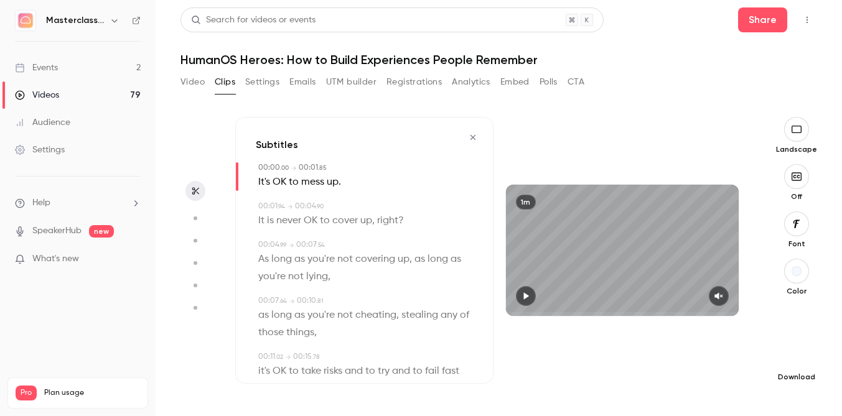
click at [795, 349] on button "button" at bounding box center [796, 357] width 25 height 25
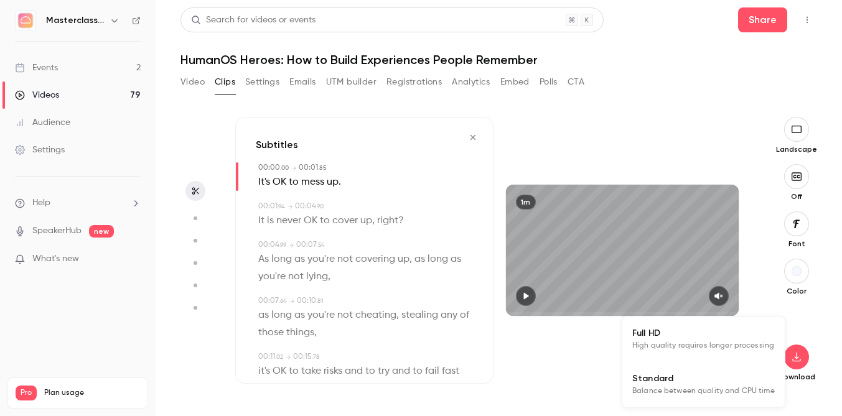
click at [742, 350] on span "High quality requires longer processing" at bounding box center [703, 346] width 142 height 12
click at [484, 148] on div "Subtitles 00:00 . 00 → 00:01 . 85 It's OK to mess up . 00:01 . 94 → 00:04 . 90 …" at bounding box center [364, 250] width 258 height 267
click at [477, 141] on icon "button" at bounding box center [473, 137] width 10 height 9
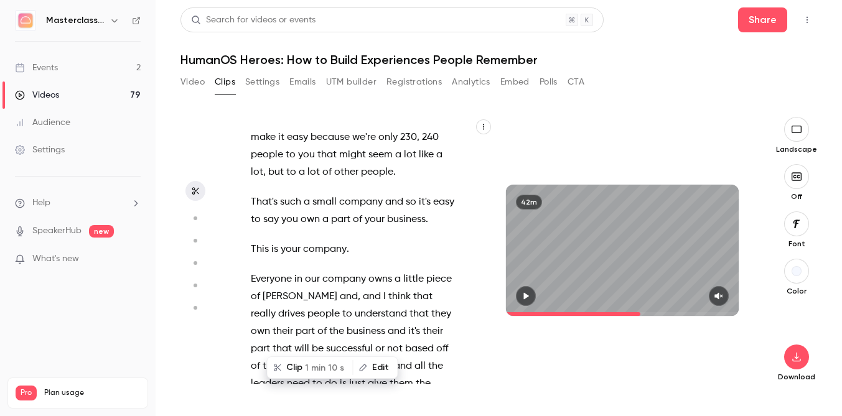
scroll to position [12354, 0]
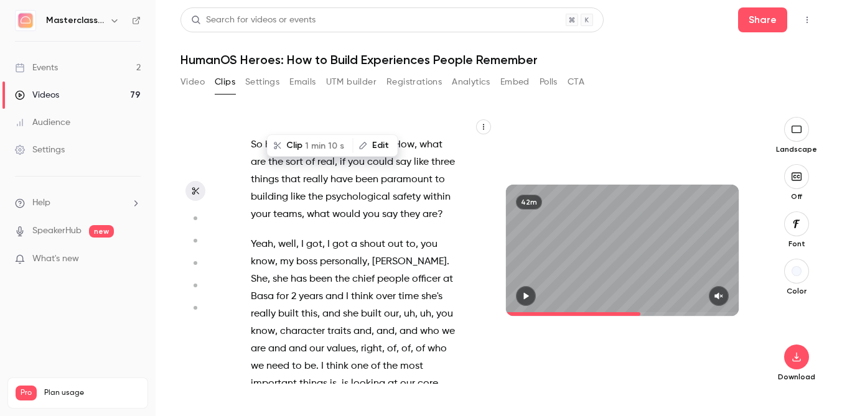
click at [243, 235] on div "this is only that allow us to crop out . And then we will be in . OK , we are l…" at bounding box center [361, 256] width 252 height 255
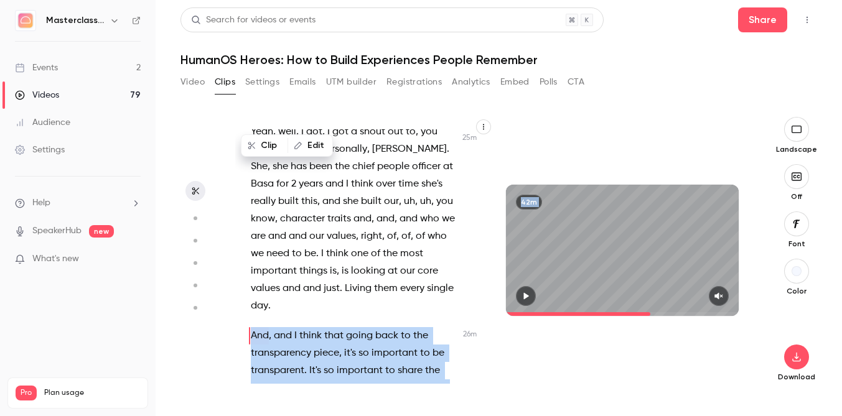
scroll to position [12547, 0]
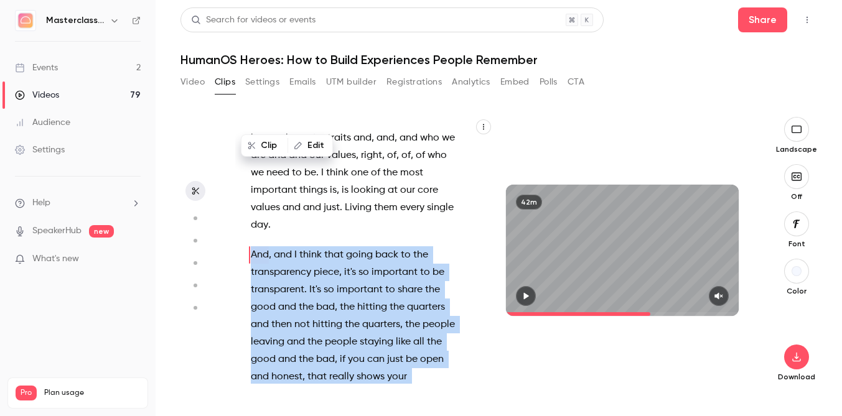
drag, startPoint x: 248, startPoint y: 248, endPoint x: 340, endPoint y: 323, distance: 119.0
click at [340, 323] on div "this is only that allow us to crop out . And then we will be in . OK , we are l…" at bounding box center [361, 256] width 252 height 255
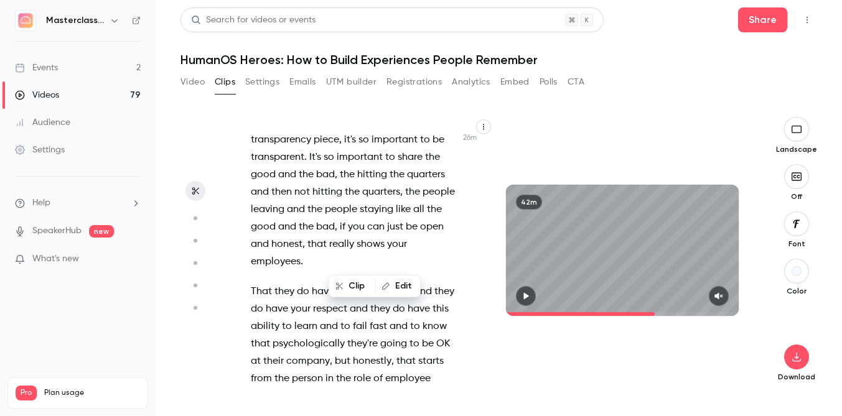
scroll to position [12687, 0]
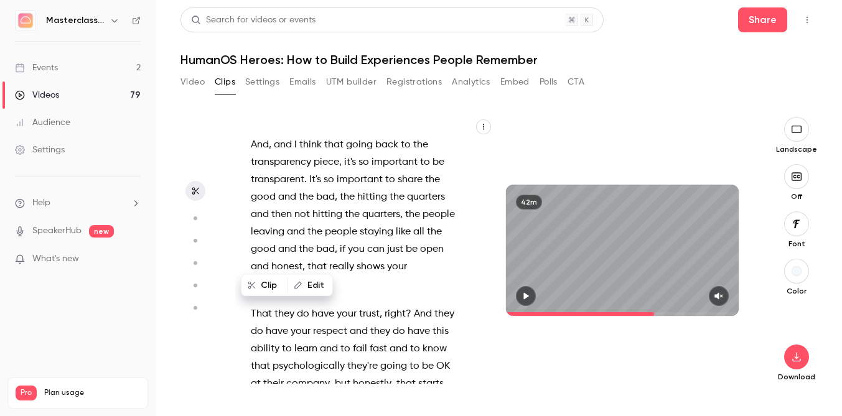
click at [283, 225] on div "this is only that allow us to crop out . And then we will be in . OK , we are l…" at bounding box center [361, 256] width 252 height 255
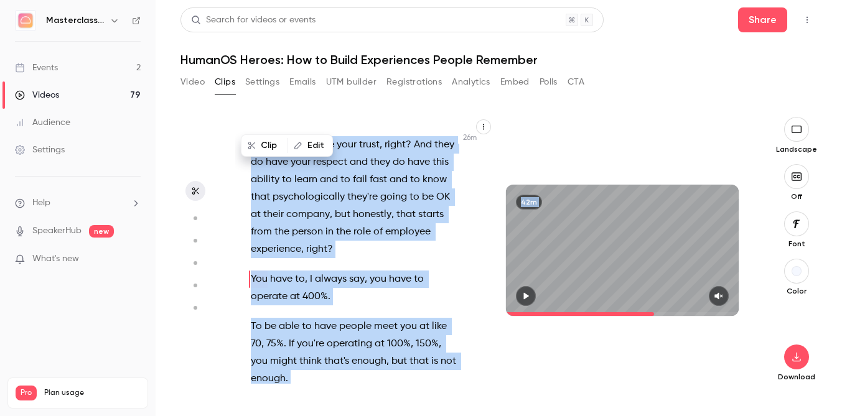
scroll to position [12840, 0]
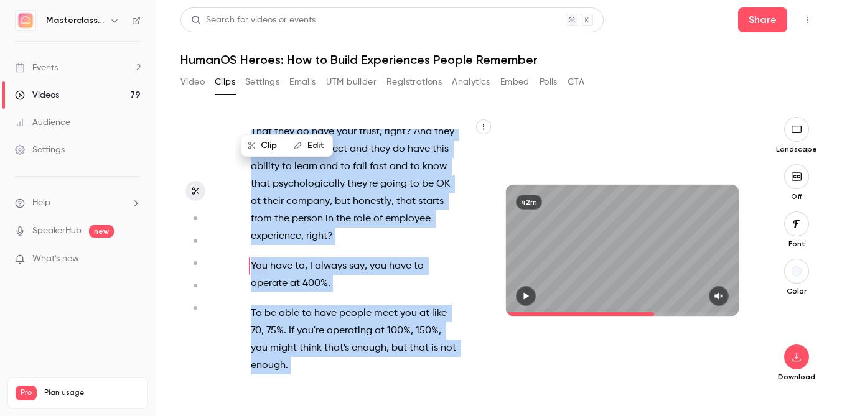
drag, startPoint x: 247, startPoint y: 169, endPoint x: 395, endPoint y: 301, distance: 197.9
click at [395, 301] on div "this is only that allow us to crop out . And then we will be in . OK , we are l…" at bounding box center [361, 256] width 252 height 255
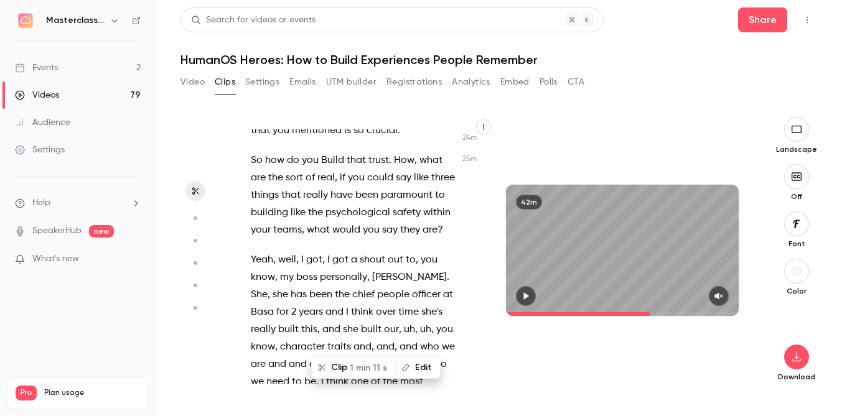
scroll to position [12336, 0]
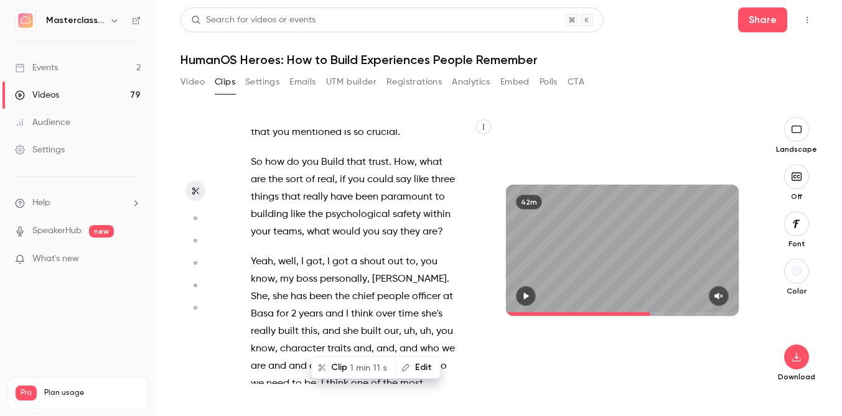
click at [365, 365] on span "1 min 11 s" at bounding box center [368, 368] width 37 height 13
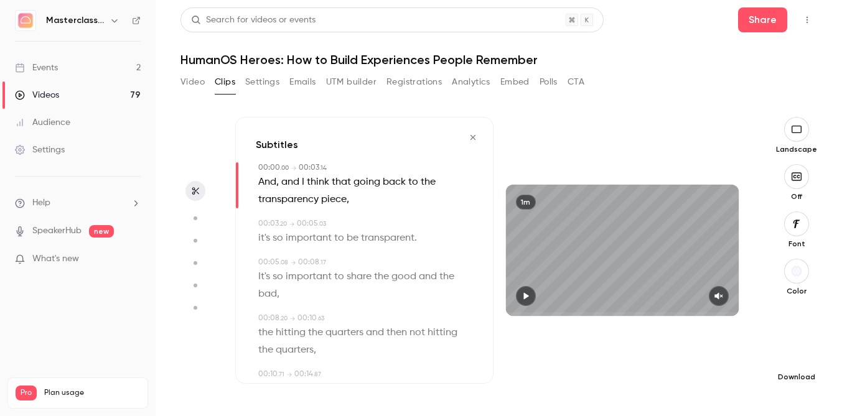
click at [795, 358] on icon "button" at bounding box center [796, 357] width 15 height 10
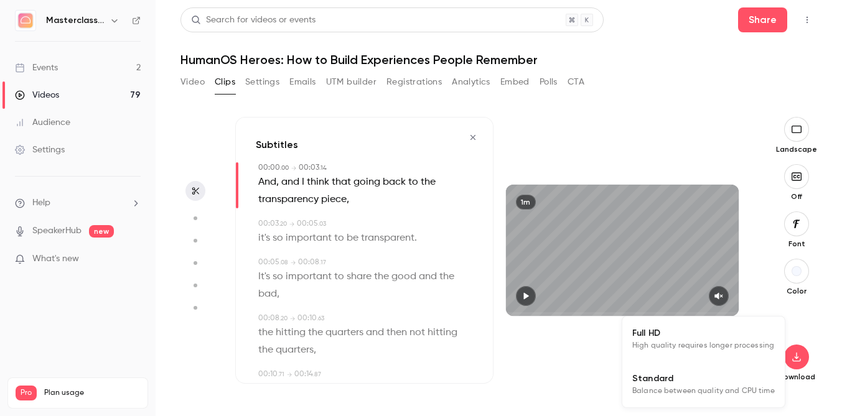
click at [729, 329] on span "Full HD" at bounding box center [703, 333] width 143 height 13
click at [525, 297] on icon "button" at bounding box center [525, 296] width 5 height 7
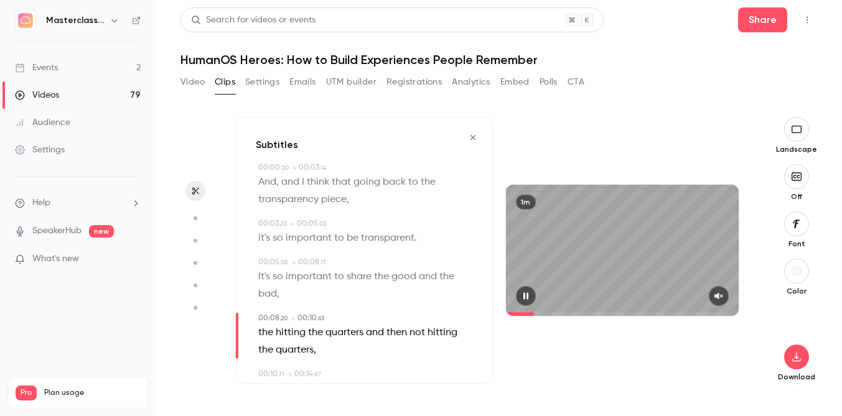
click at [525, 297] on icon "button" at bounding box center [525, 296] width 5 height 7
click at [469, 137] on icon "button" at bounding box center [473, 137] width 10 height 9
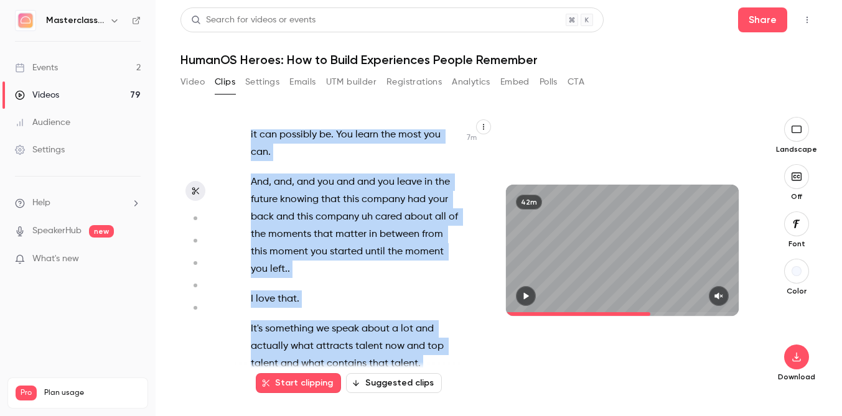
scroll to position [3715, 0]
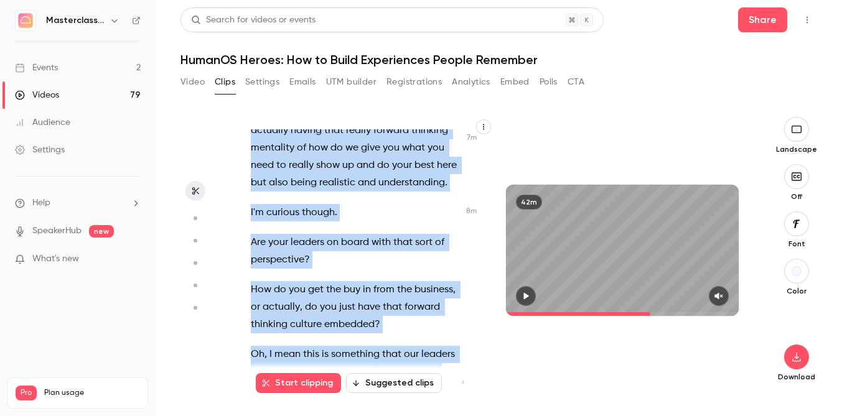
drag, startPoint x: 334, startPoint y: 233, endPoint x: 414, endPoint y: 381, distance: 167.9
click at [414, 381] on div "this is only that allow us to crop out . And then we will be in . OK , we are l…" at bounding box center [364, 250] width 258 height 267
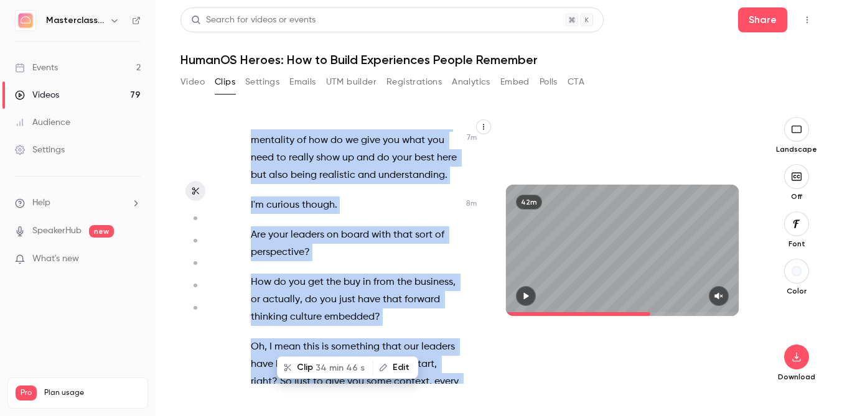
click at [342, 204] on div "this is only that allow us to crop out . And then we will be in . OK , we are l…" at bounding box center [361, 256] width 252 height 255
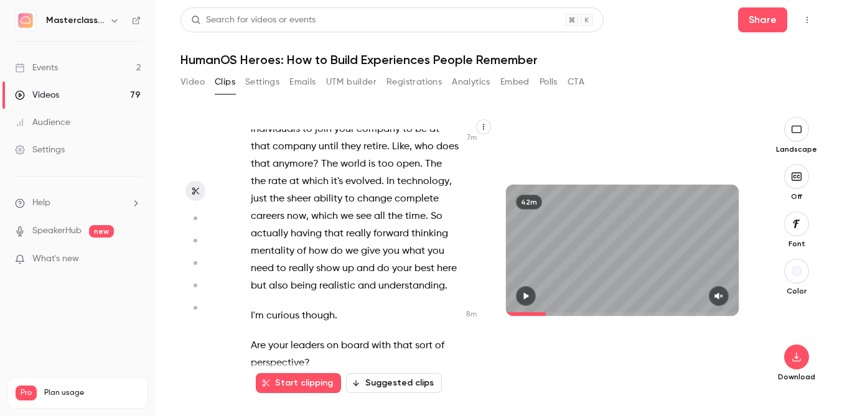
scroll to position [4011, 0]
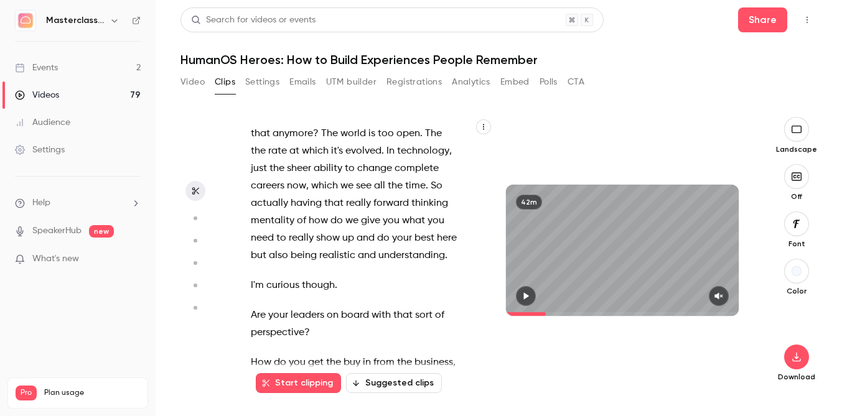
click at [248, 218] on div "this is only that allow us to crop out . And then we will be in . OK , we are l…" at bounding box center [361, 256] width 252 height 255
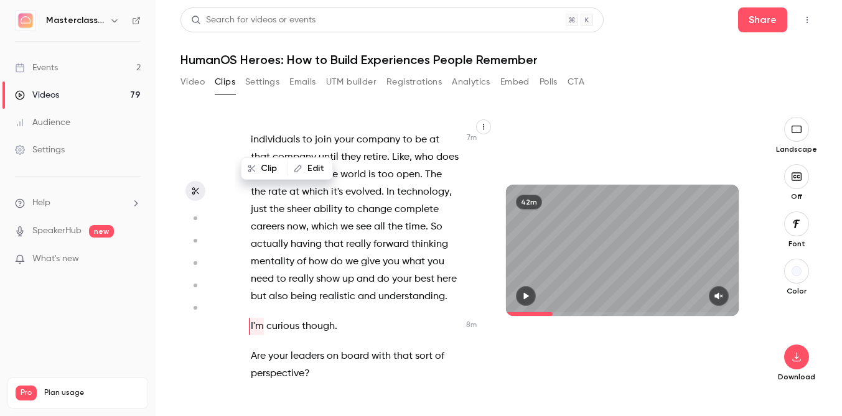
scroll to position [4212, 0]
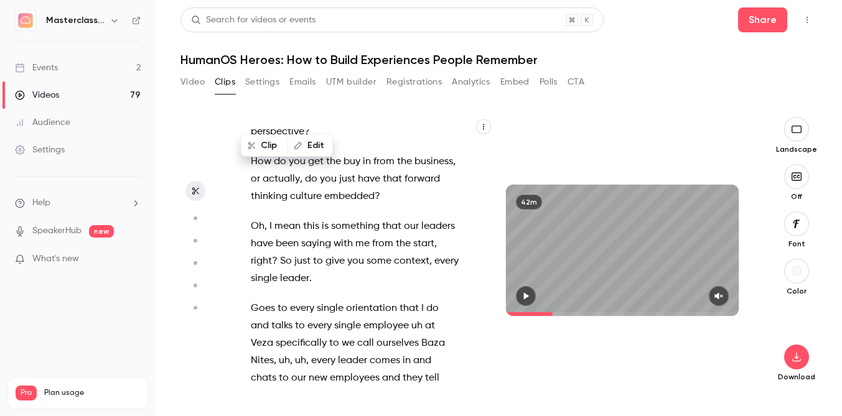
click at [530, 301] on button "button" at bounding box center [526, 296] width 20 height 20
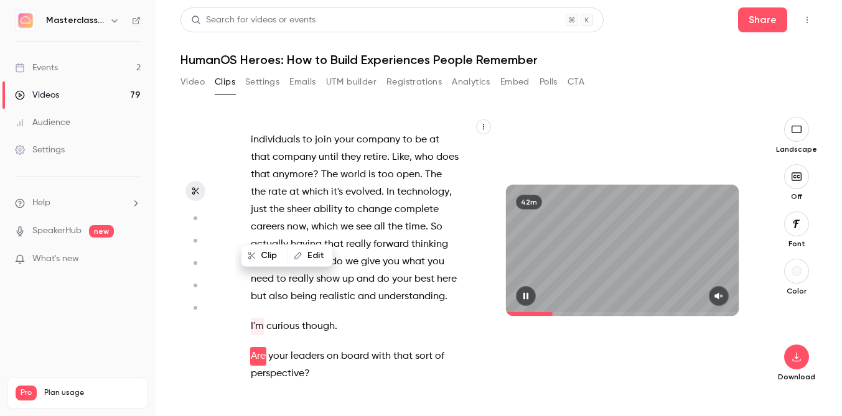
scroll to position [4000, 0]
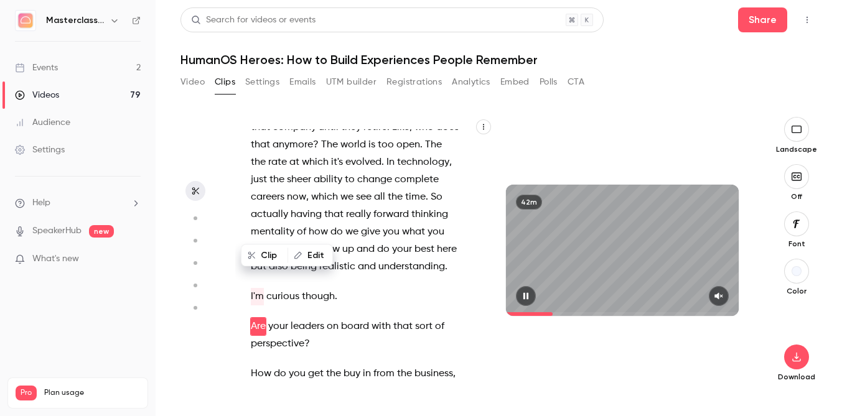
click at [530, 301] on button "button" at bounding box center [526, 296] width 20 height 20
click at [344, 318] on p "Are your leaders on board with that sort of perspective ?" at bounding box center [355, 335] width 208 height 35
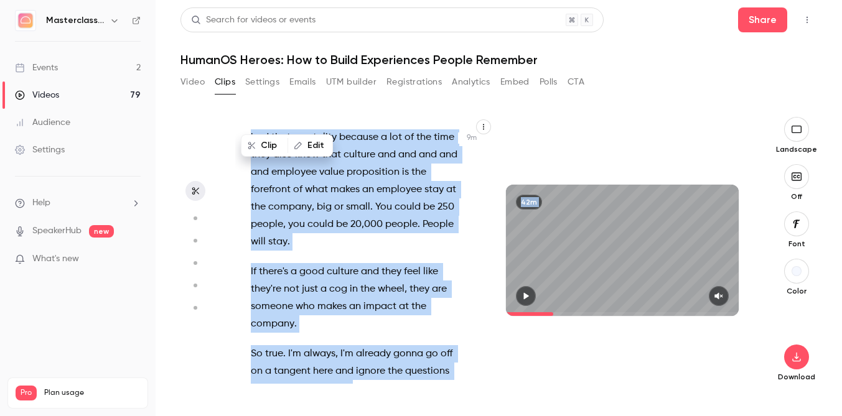
scroll to position [4661, 0]
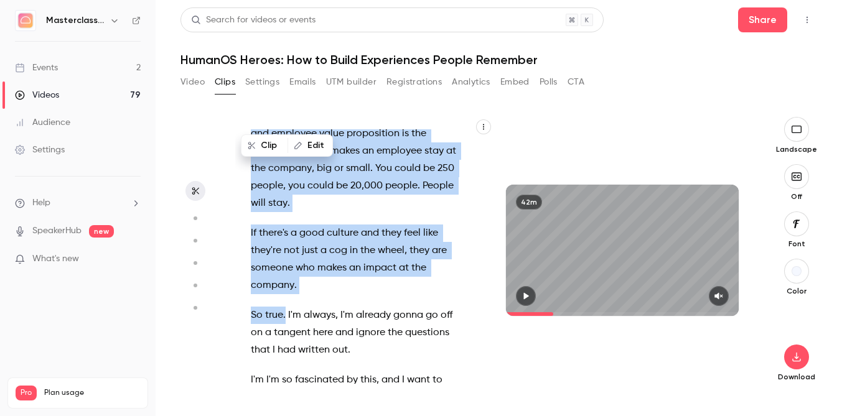
drag, startPoint x: 250, startPoint y: 167, endPoint x: 286, endPoint y: 243, distance: 84.9
click at [286, 243] on div "this is only that allow us to crop out . And then we will be in . OK , we are l…" at bounding box center [361, 256] width 252 height 255
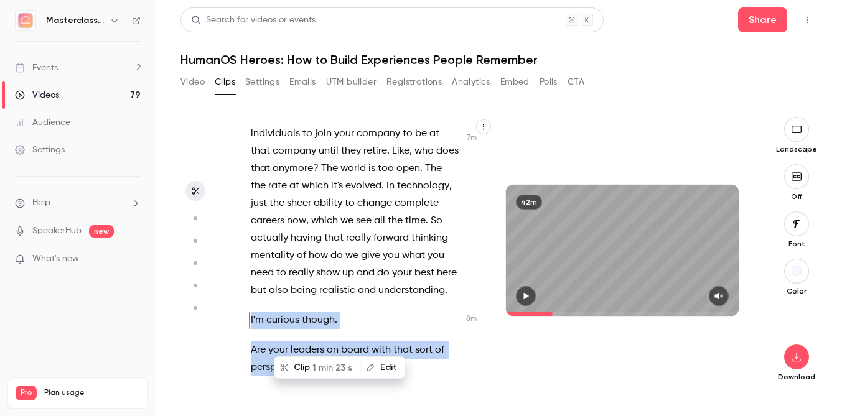
scroll to position [3970, 0]
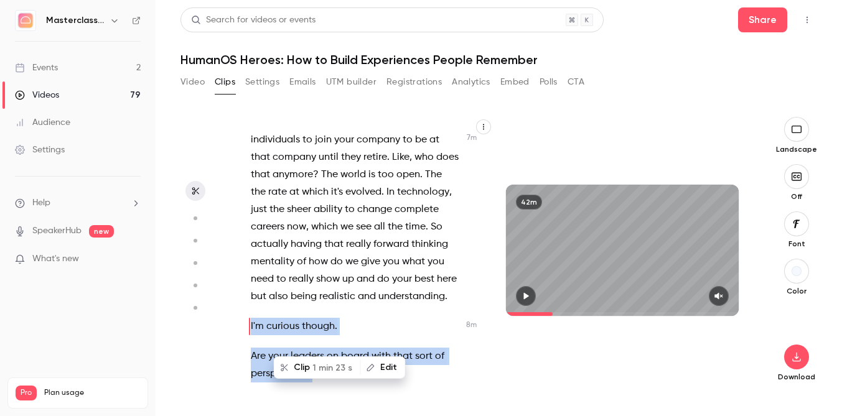
click at [308, 362] on button "Clip 1 min 23 s" at bounding box center [317, 368] width 85 height 20
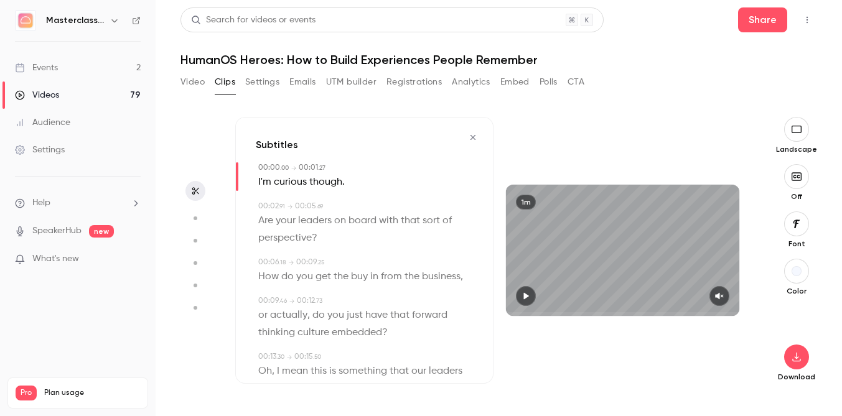
type input "*"
click at [799, 360] on icon "button" at bounding box center [796, 357] width 15 height 10
click at [746, 359] on li "Full HD High quality requires longer processing" at bounding box center [703, 339] width 162 height 45
